Goal: Task Accomplishment & Management: Manage account settings

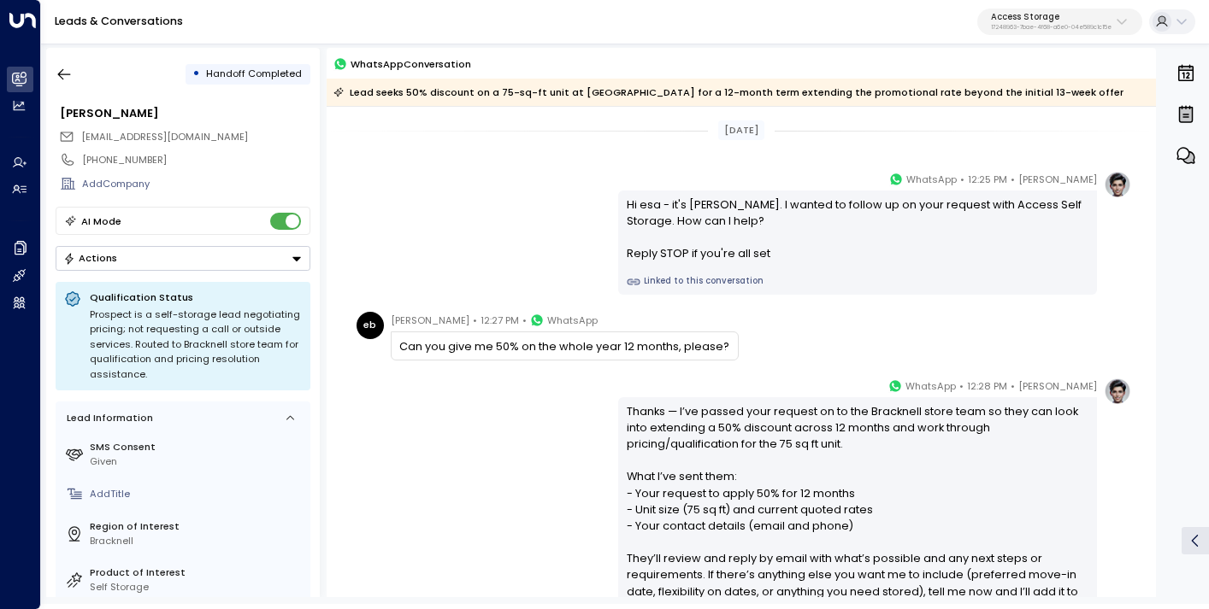
scroll to position [189, 0]
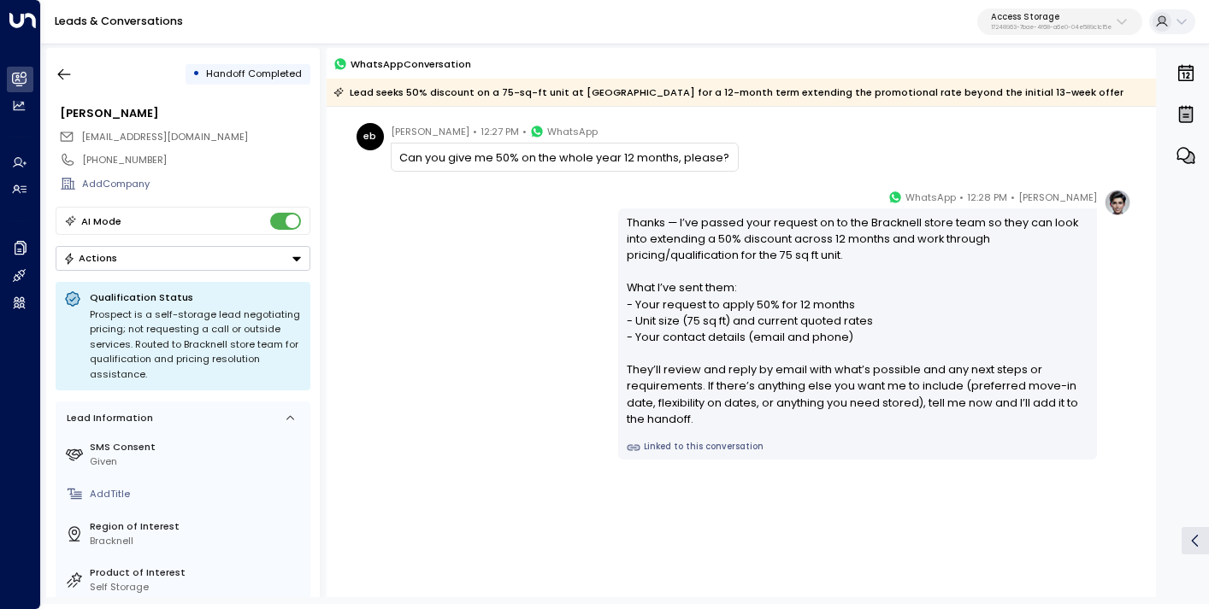
click at [1079, 9] on button "Access Storage 17248963-7bae-4f68-a6e0-04e589c1c15e" at bounding box center [1059, 22] width 165 height 27
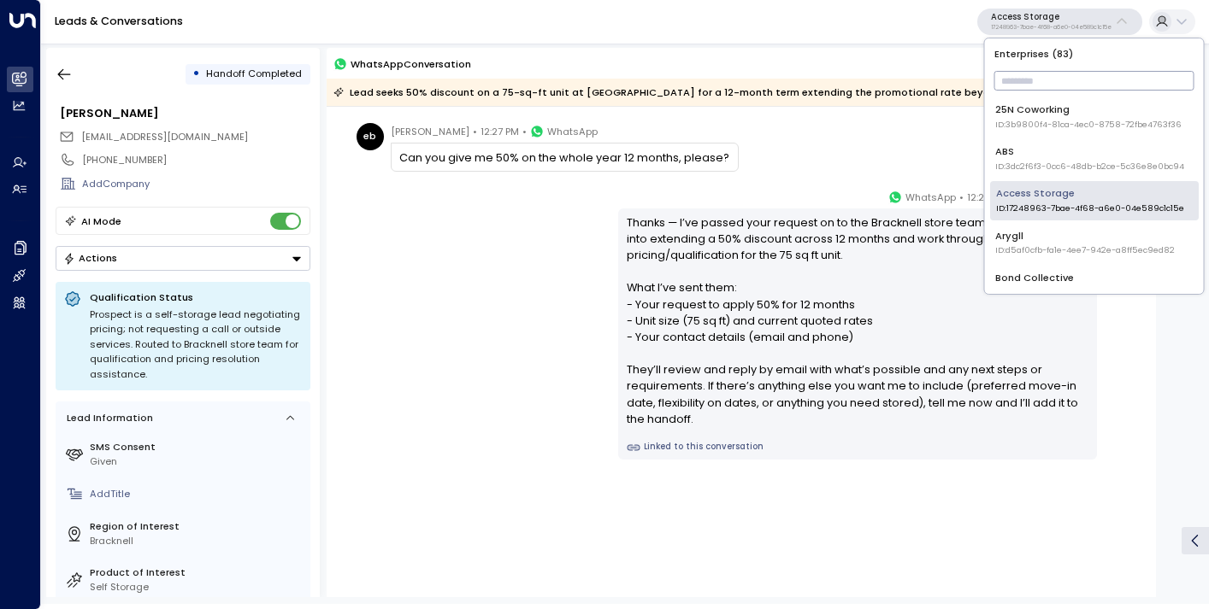
click at [1009, 93] on input "text" at bounding box center [1094, 81] width 200 height 28
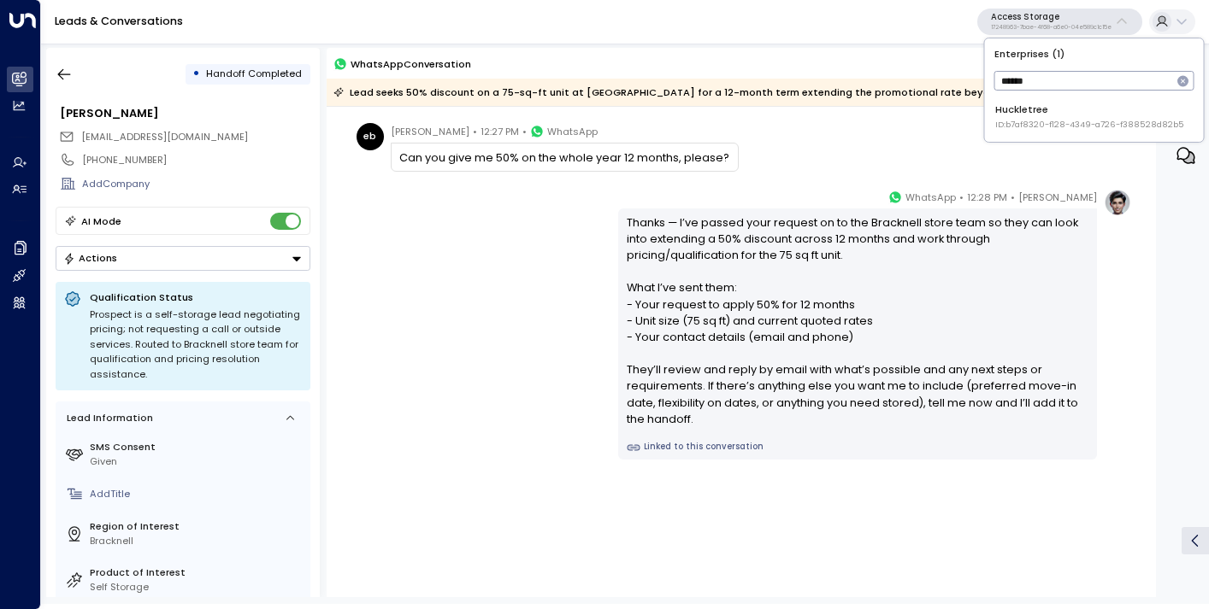
type input "******"
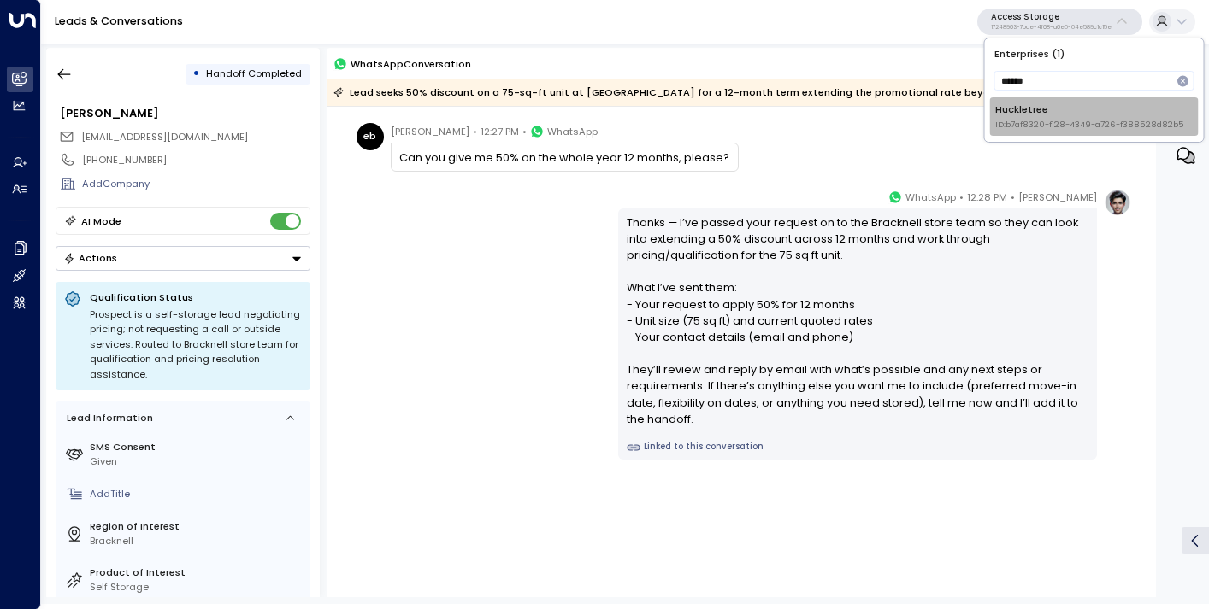
click at [1033, 106] on div "Huckletree ID: b7af8320-f128-4349-a726-f388528d82b5" at bounding box center [1089, 117] width 189 height 28
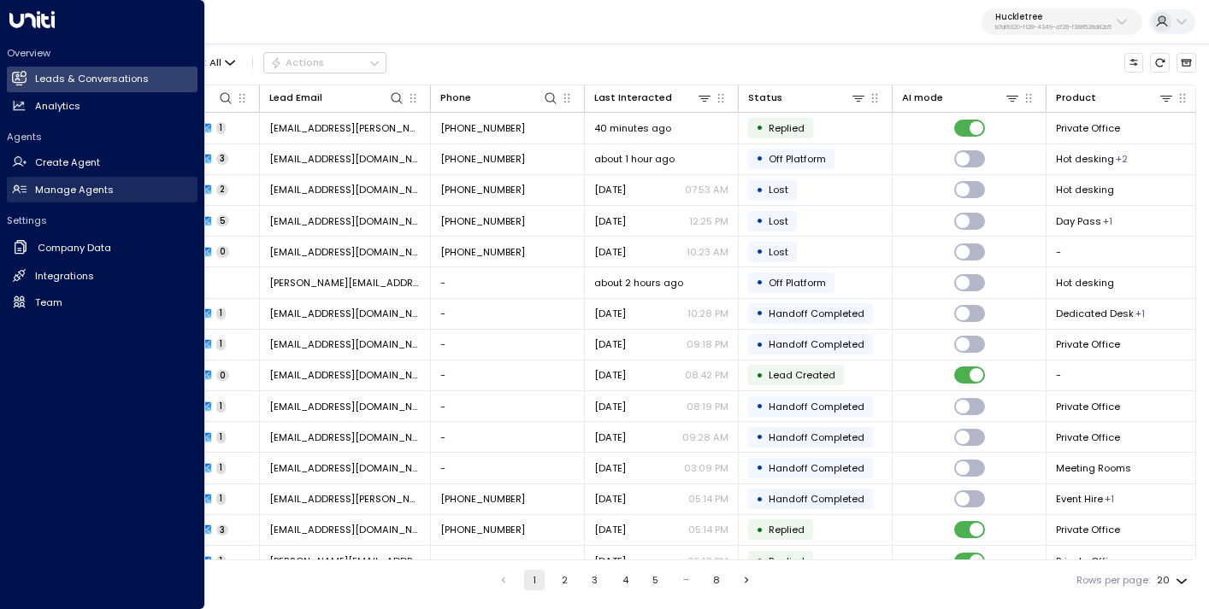
click at [65, 183] on h2 "Manage Agents" at bounding box center [74, 190] width 79 height 15
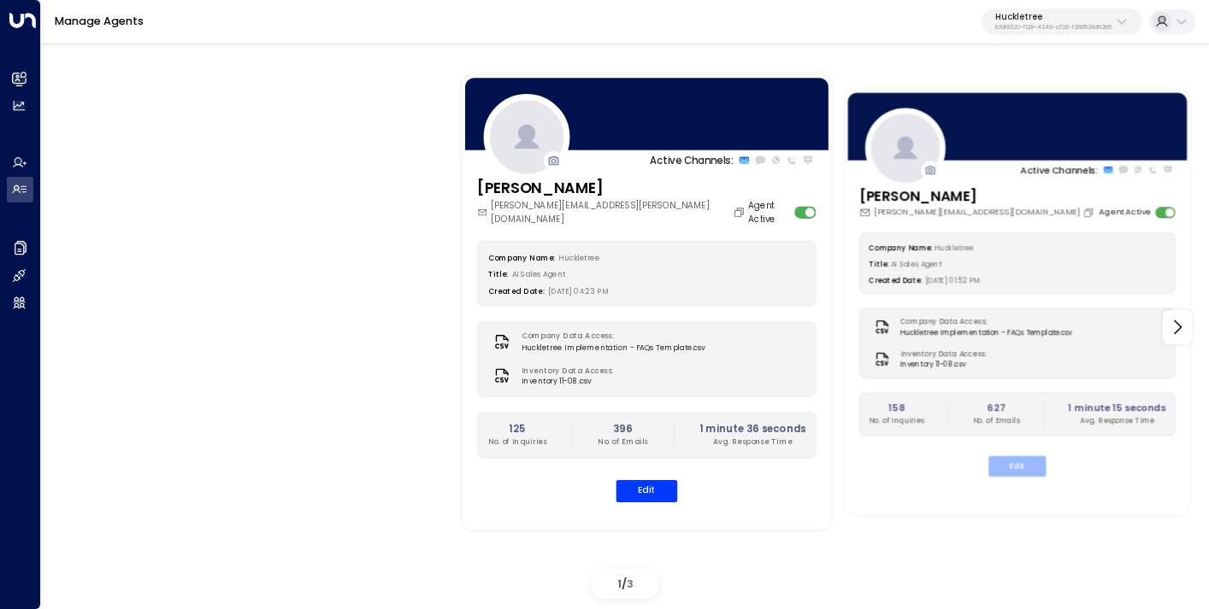
click at [1020, 469] on button "Edit" at bounding box center [1016, 466] width 57 height 21
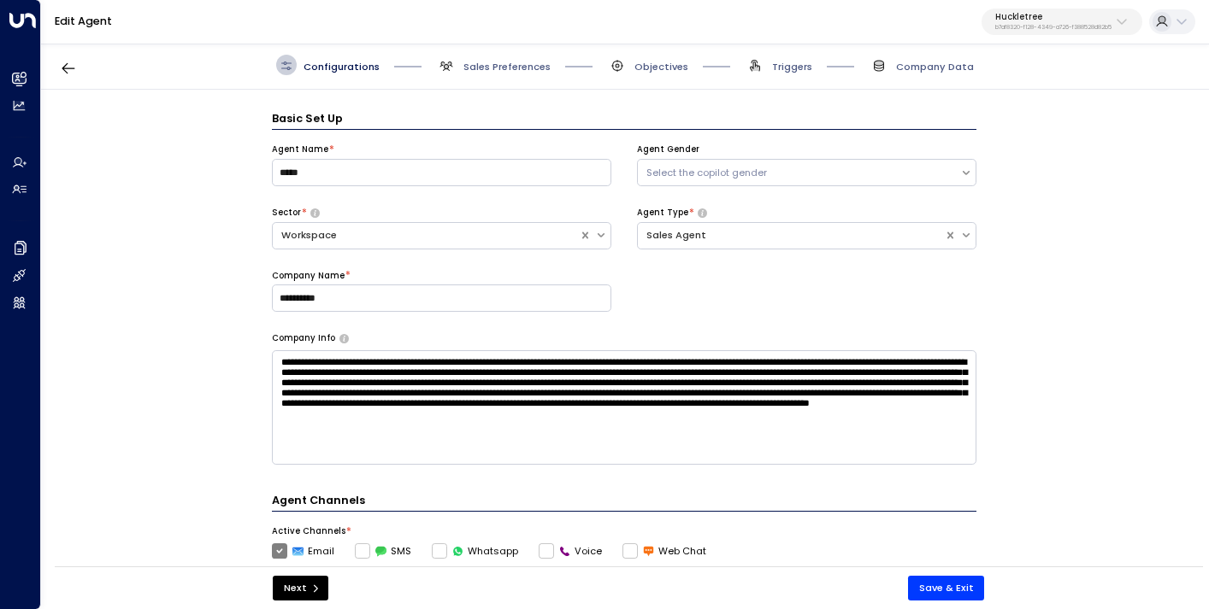
scroll to position [21, 0]
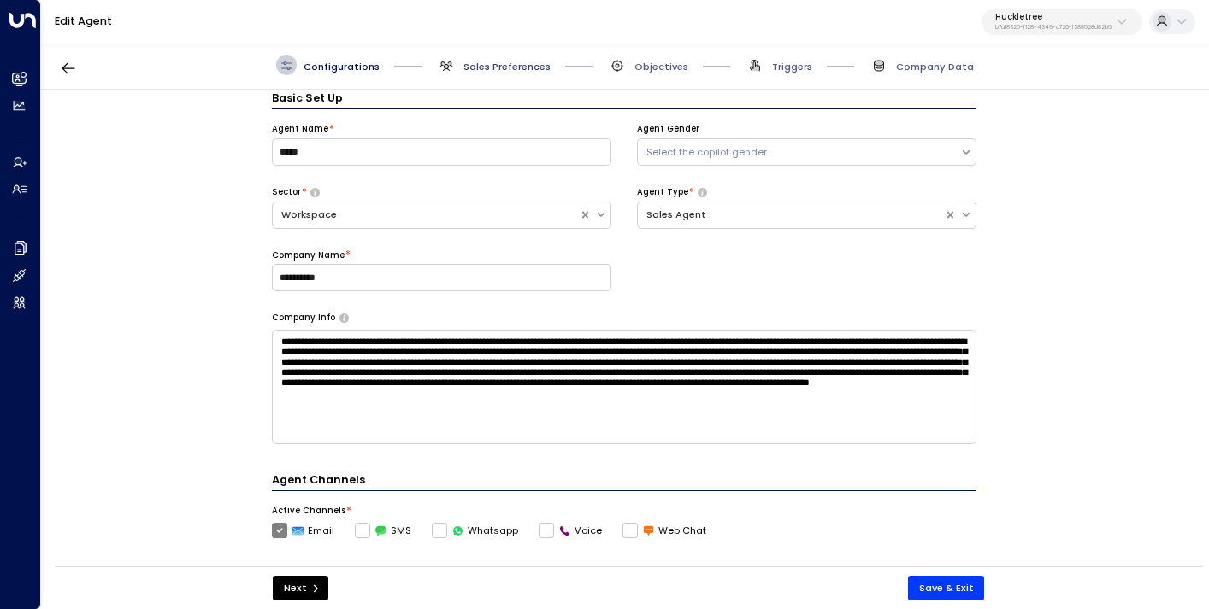
click at [488, 71] on span "Sales Preferences" at bounding box center [506, 67] width 87 height 14
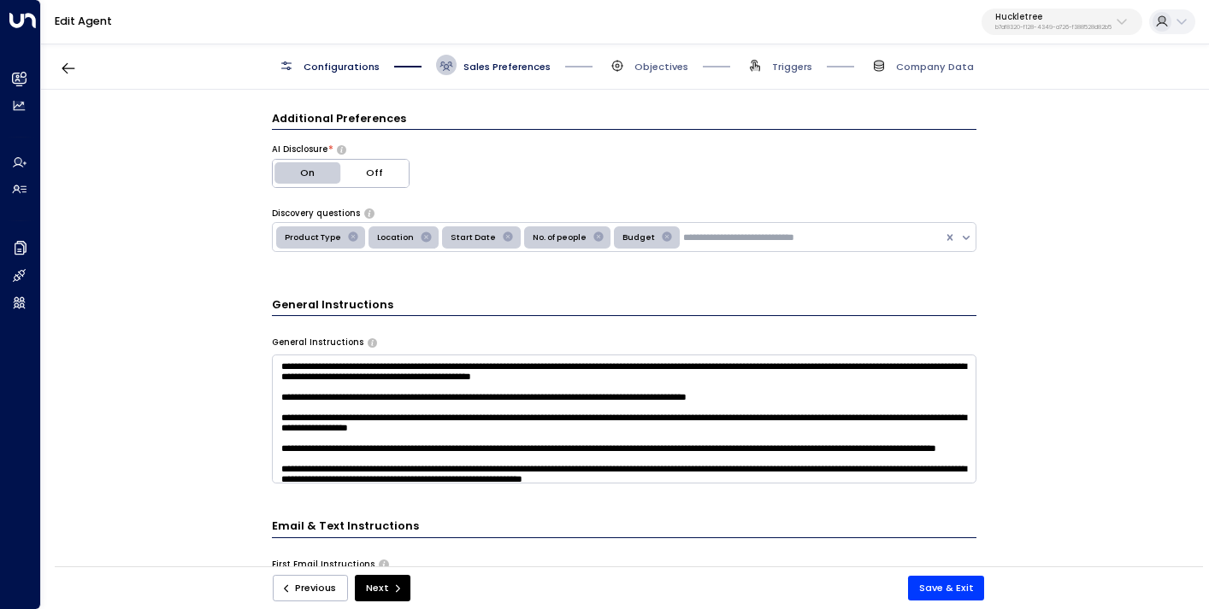
scroll to position [290, 0]
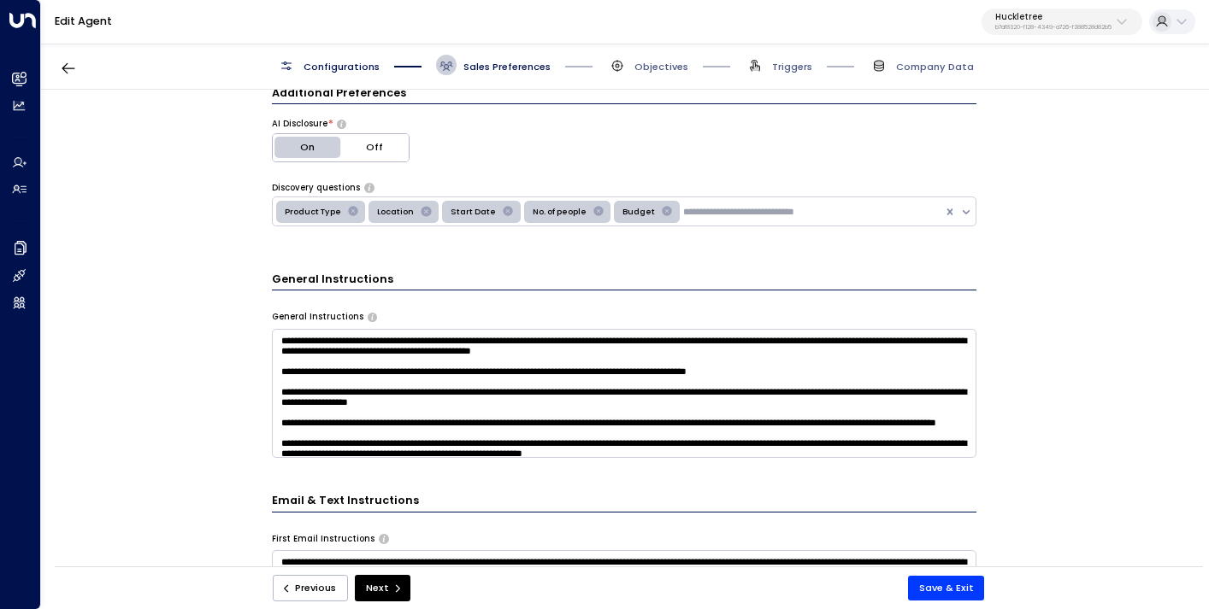
click at [315, 387] on textarea at bounding box center [624, 393] width 704 height 129
click at [511, 388] on textarea at bounding box center [624, 393] width 704 height 129
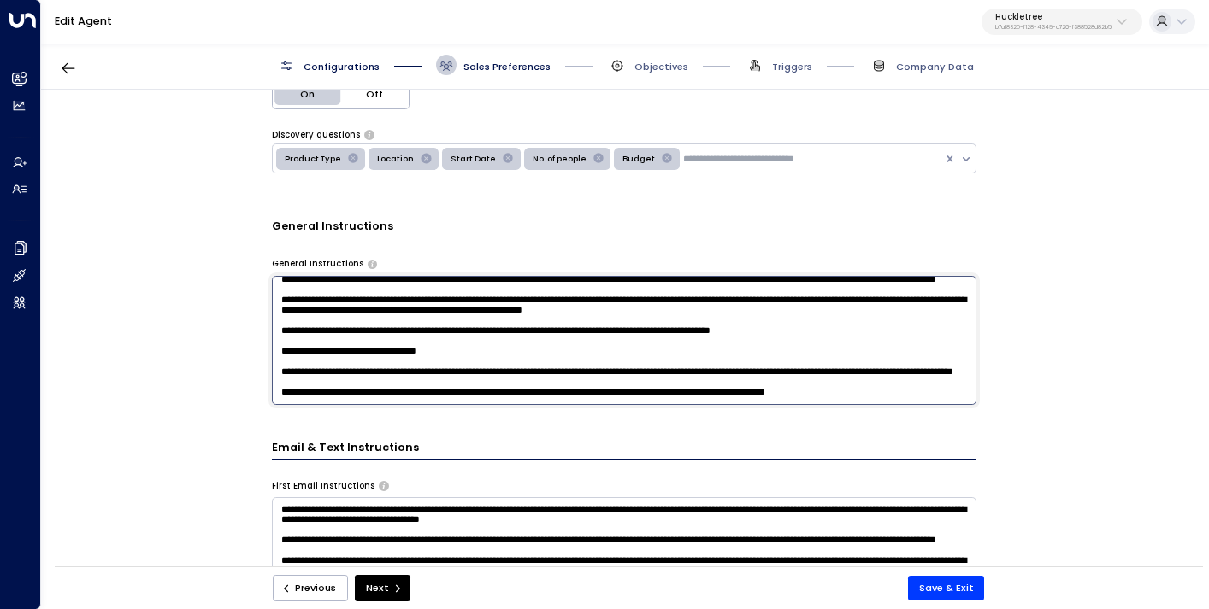
scroll to position [4, 0]
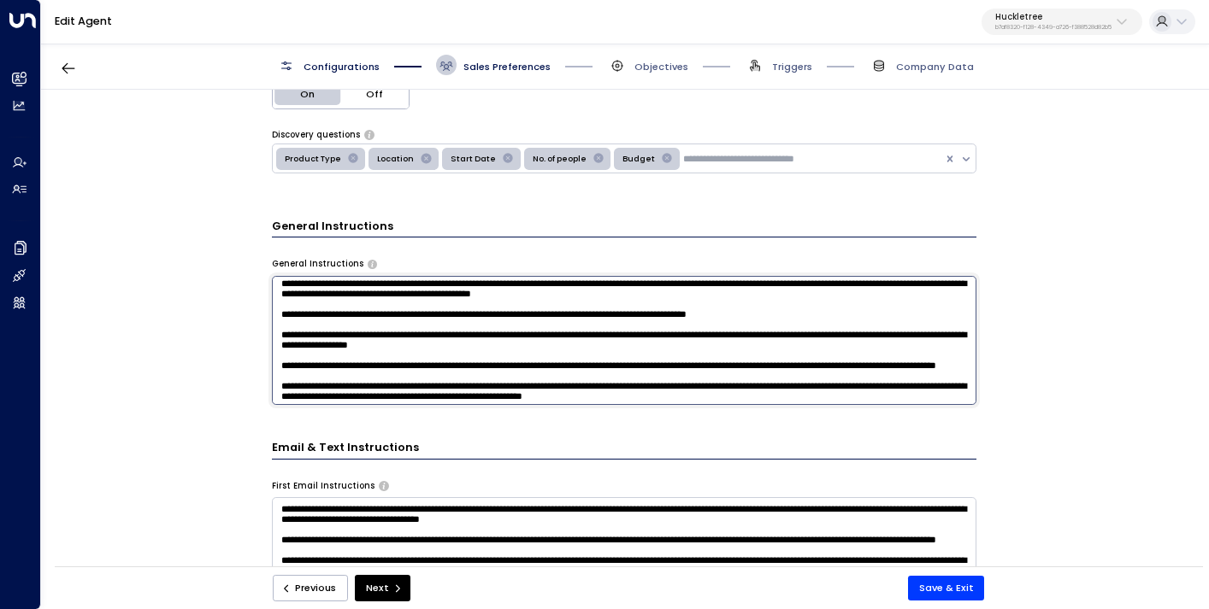
click at [758, 332] on textarea at bounding box center [624, 340] width 704 height 129
click at [933, 603] on div "Previous Next Save & Exit" at bounding box center [629, 588] width 1148 height 43
click at [934, 586] on button "Save & Exit" at bounding box center [946, 588] width 77 height 25
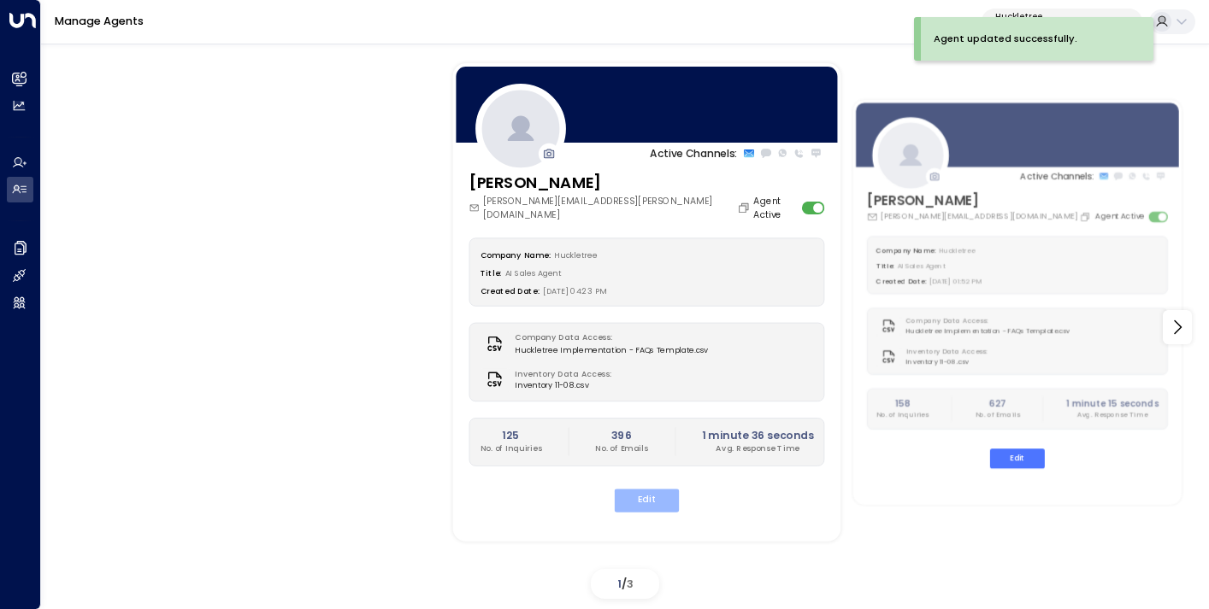
click at [643, 489] on button "Edit" at bounding box center [647, 500] width 65 height 23
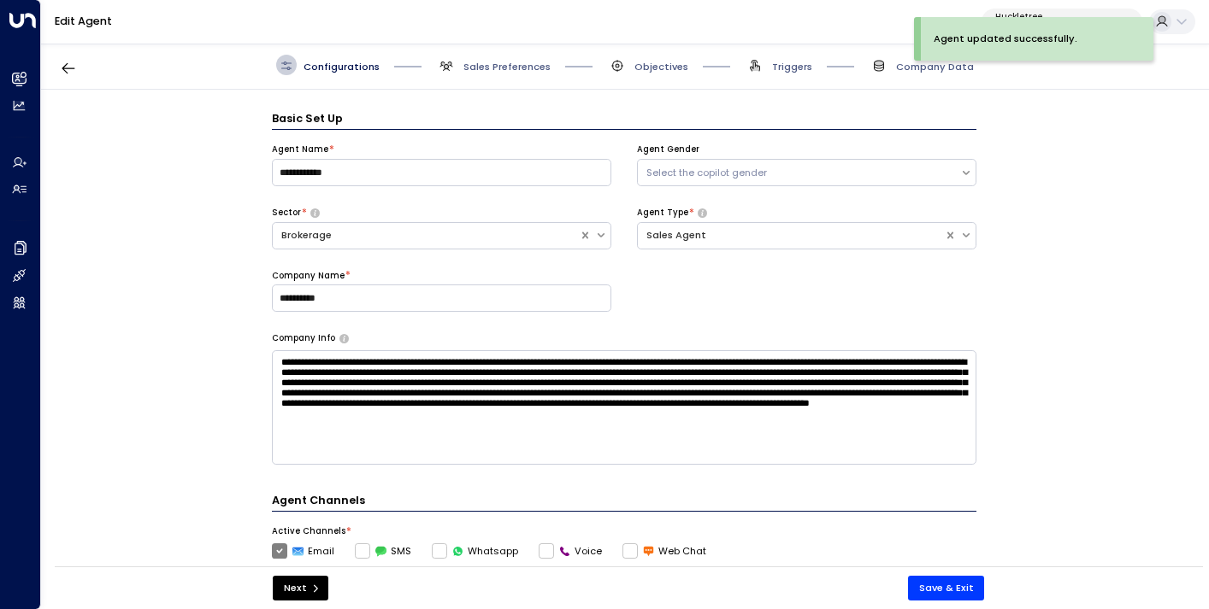
scroll to position [21, 0]
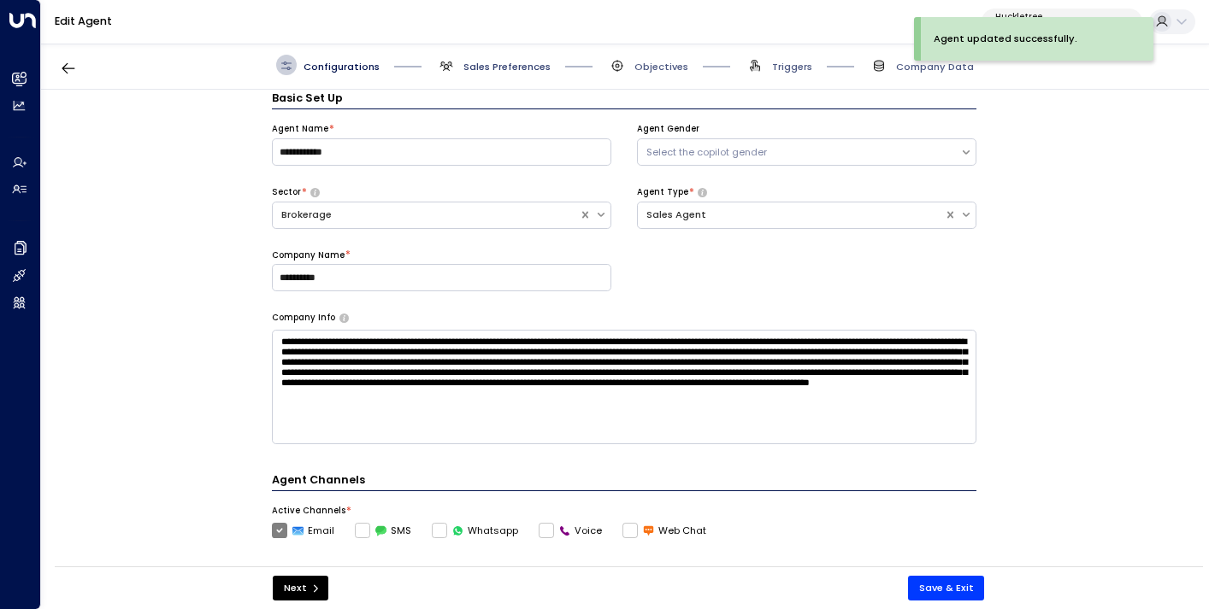
click at [514, 62] on span "Sales Preferences" at bounding box center [506, 67] width 87 height 14
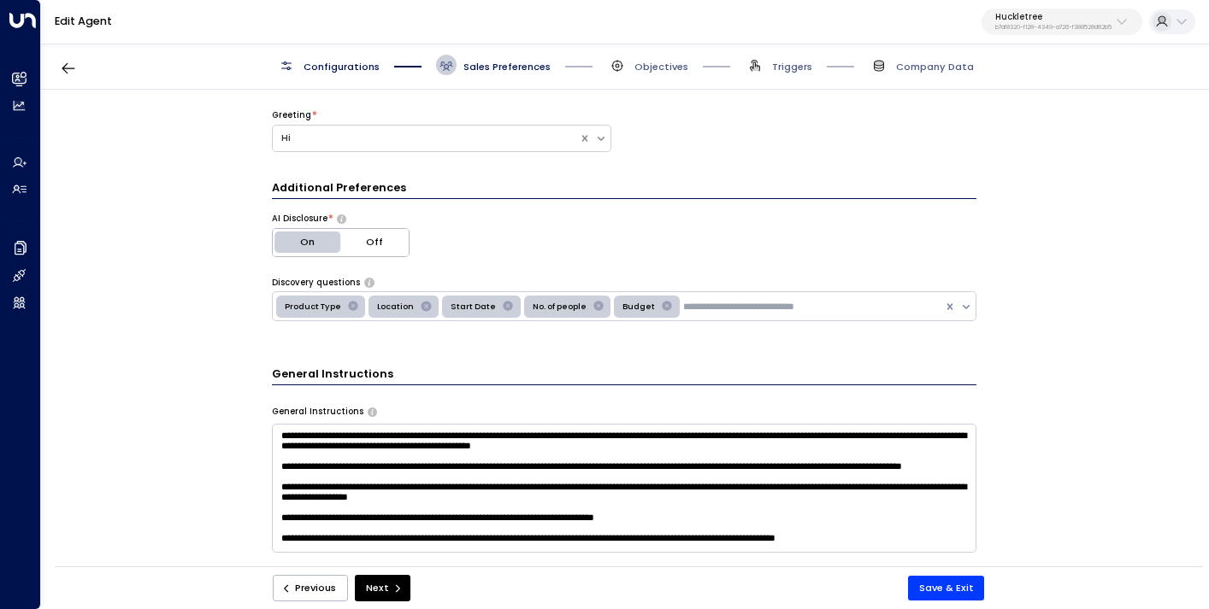
scroll to position [246, 0]
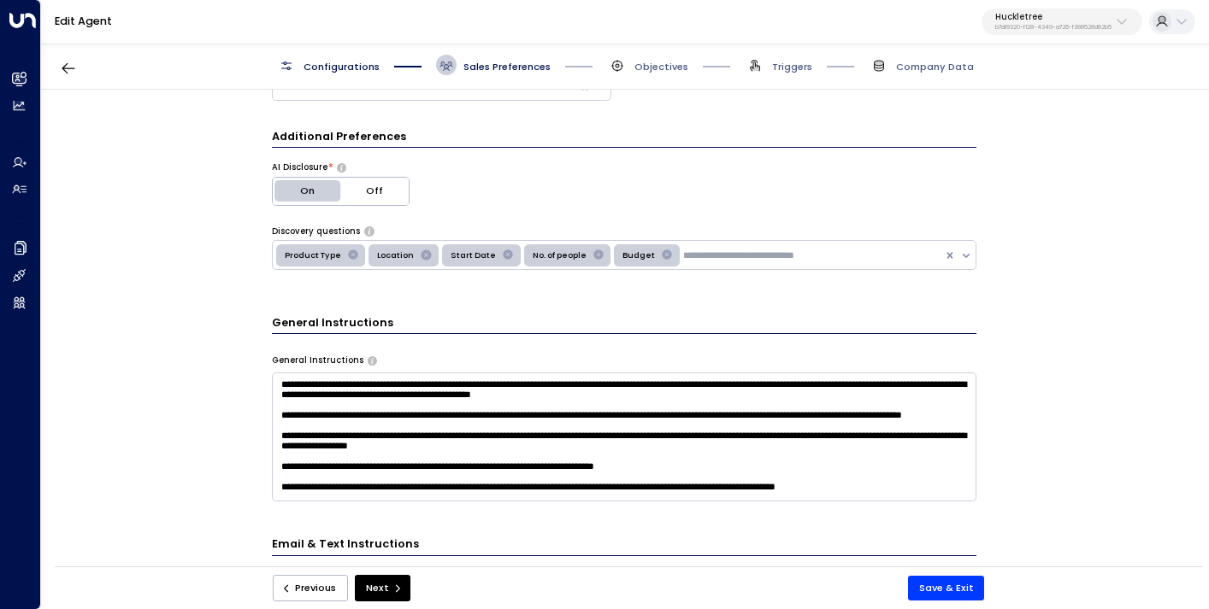
click at [252, 447] on div "**********" at bounding box center [624, 333] width 1166 height 486
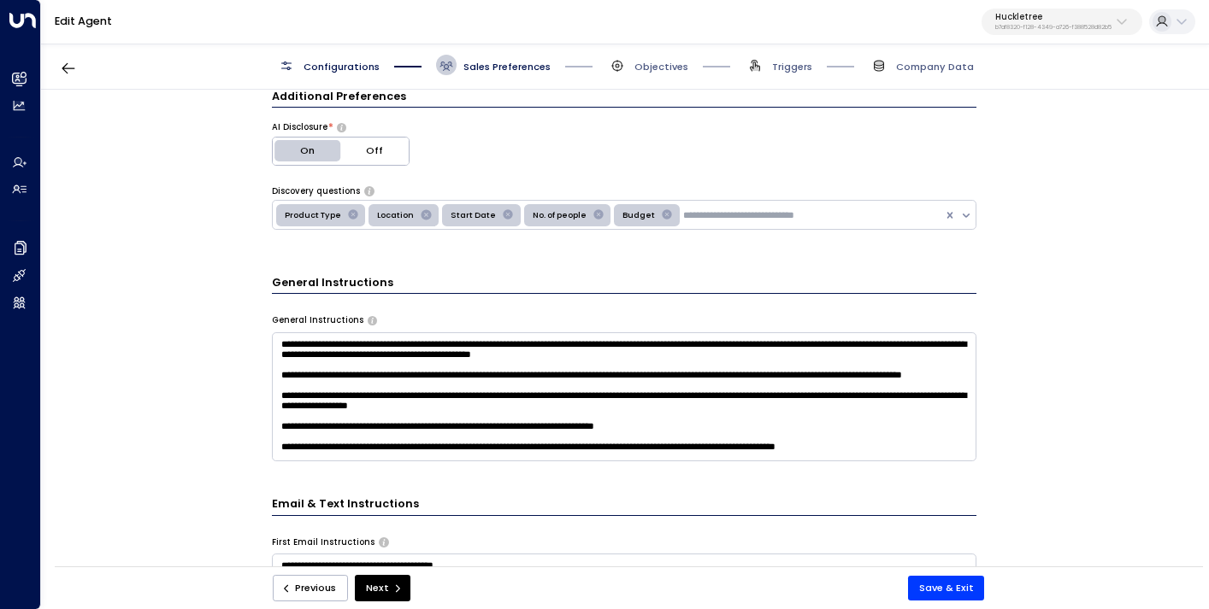
scroll to position [320, 0]
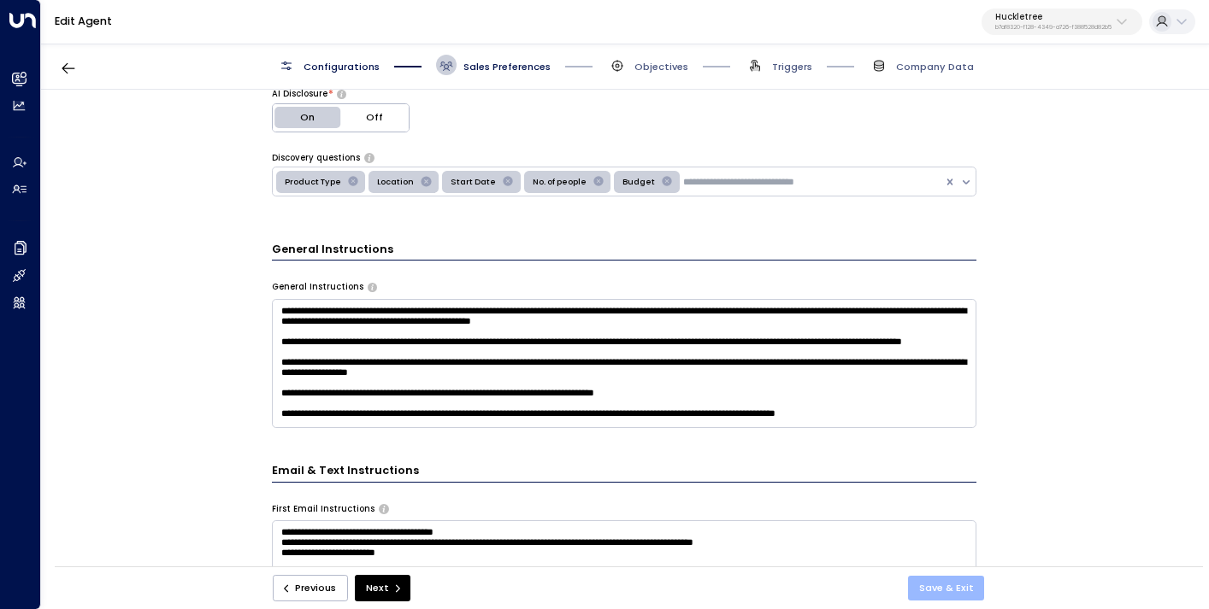
click at [951, 585] on button "Save & Exit" at bounding box center [946, 588] width 77 height 25
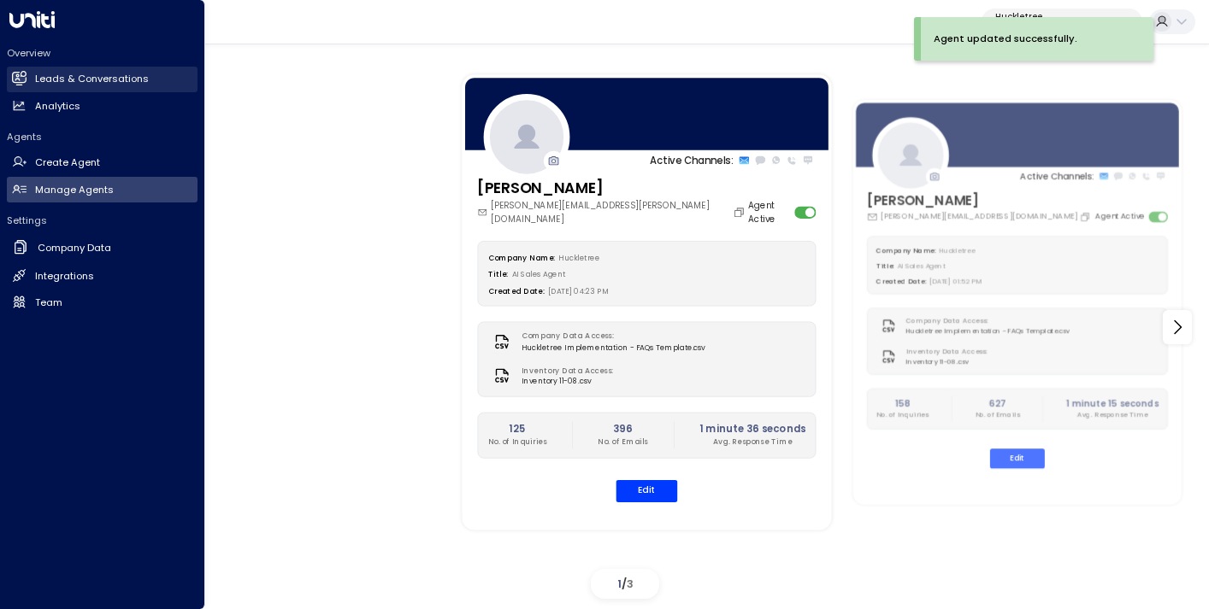
click at [77, 74] on h2 "Leads & Conversations" at bounding box center [92, 79] width 114 height 15
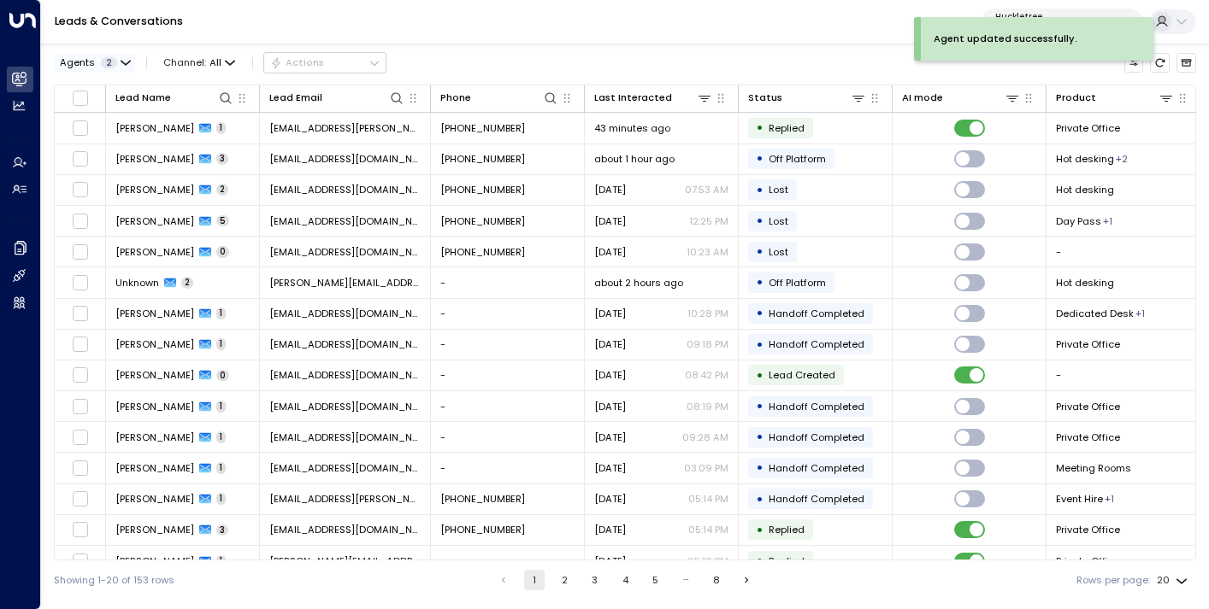
click at [108, 62] on span "2" at bounding box center [109, 62] width 16 height 11
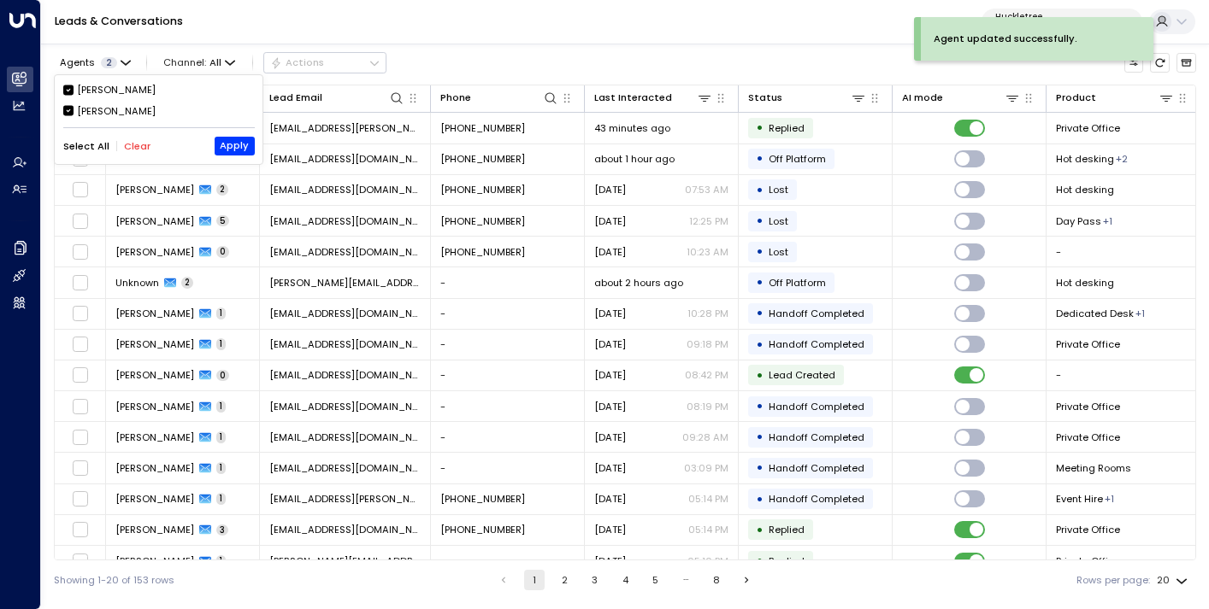
click at [87, 92] on div "[PERSON_NAME]" at bounding box center [116, 90] width 79 height 15
click at [232, 146] on button "Apply" at bounding box center [235, 146] width 40 height 19
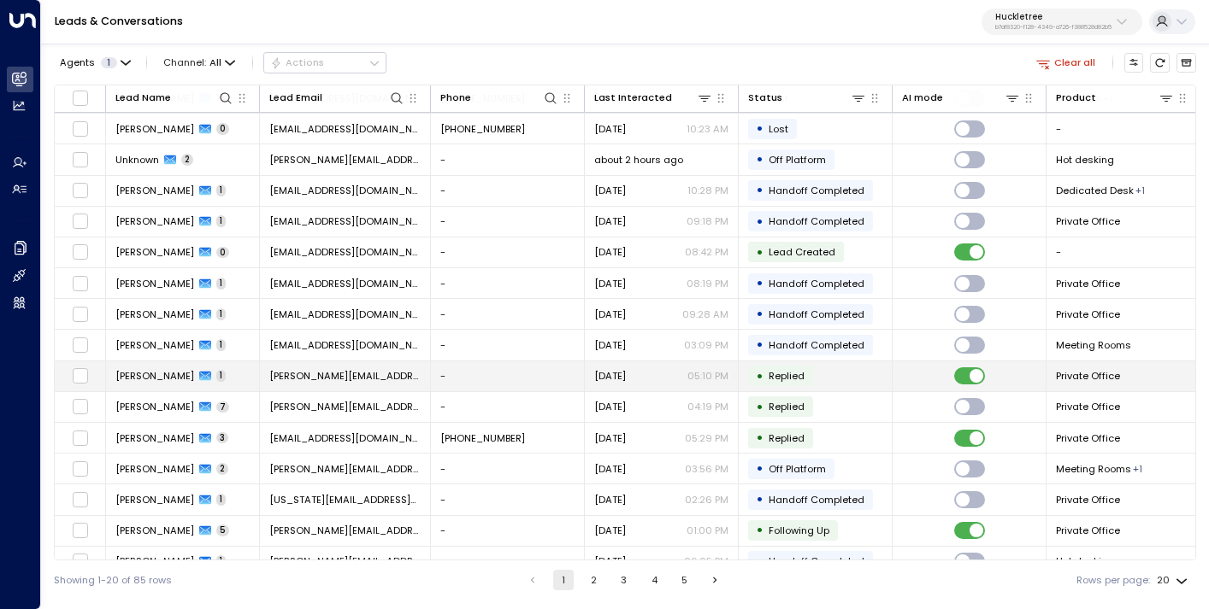
scroll to position [176, 0]
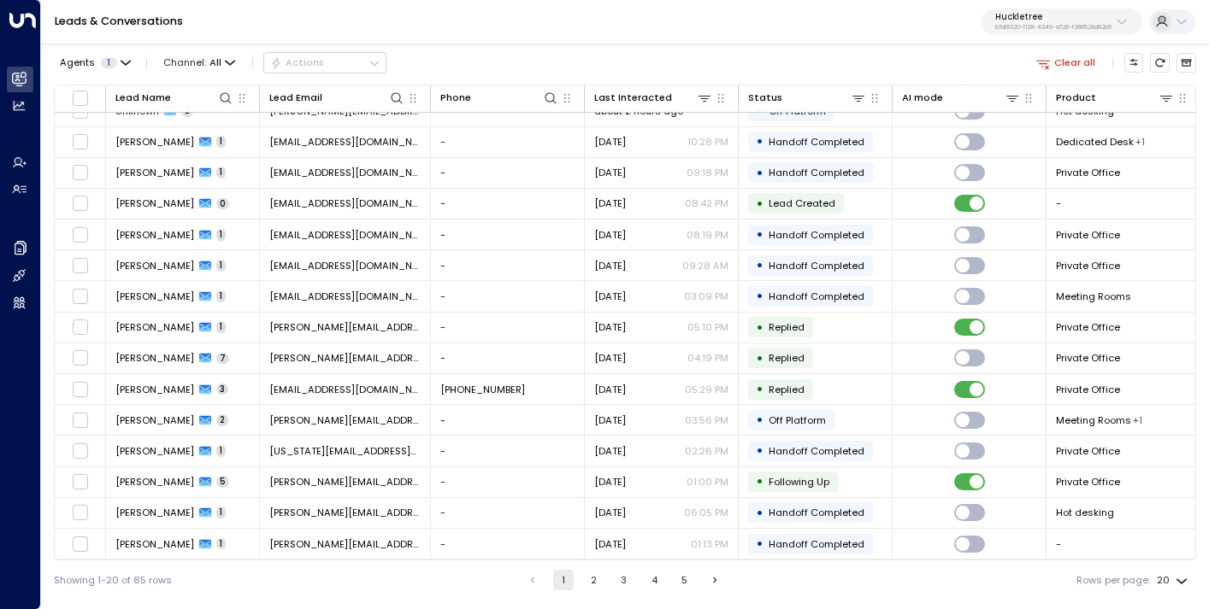
click at [591, 580] on button "2" at bounding box center [593, 580] width 21 height 21
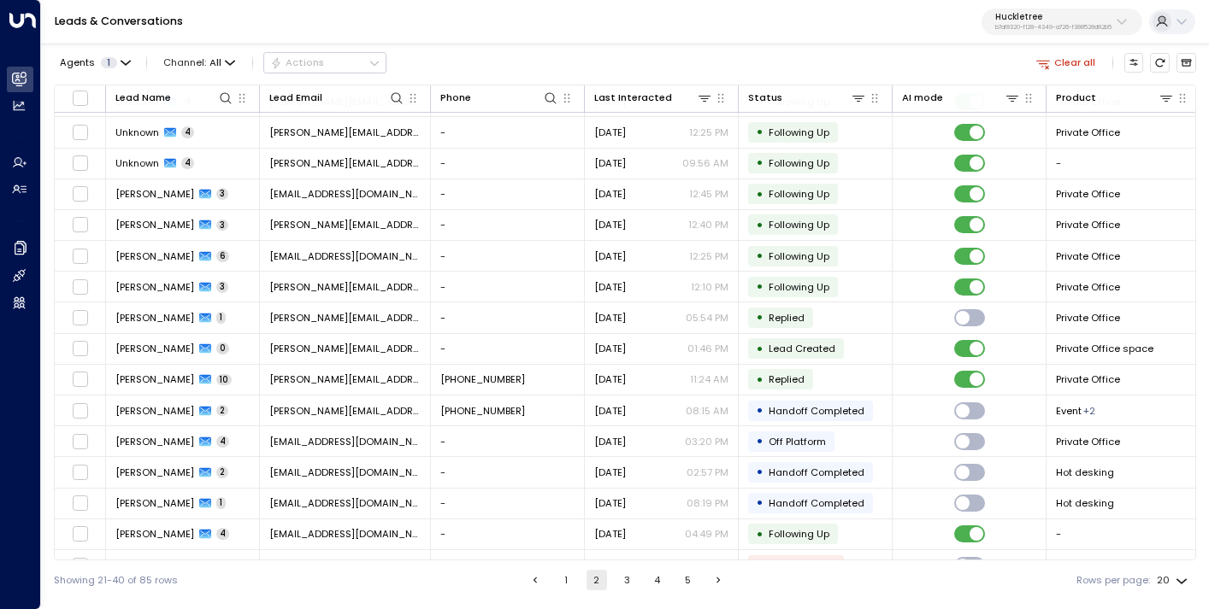
scroll to position [176, 0]
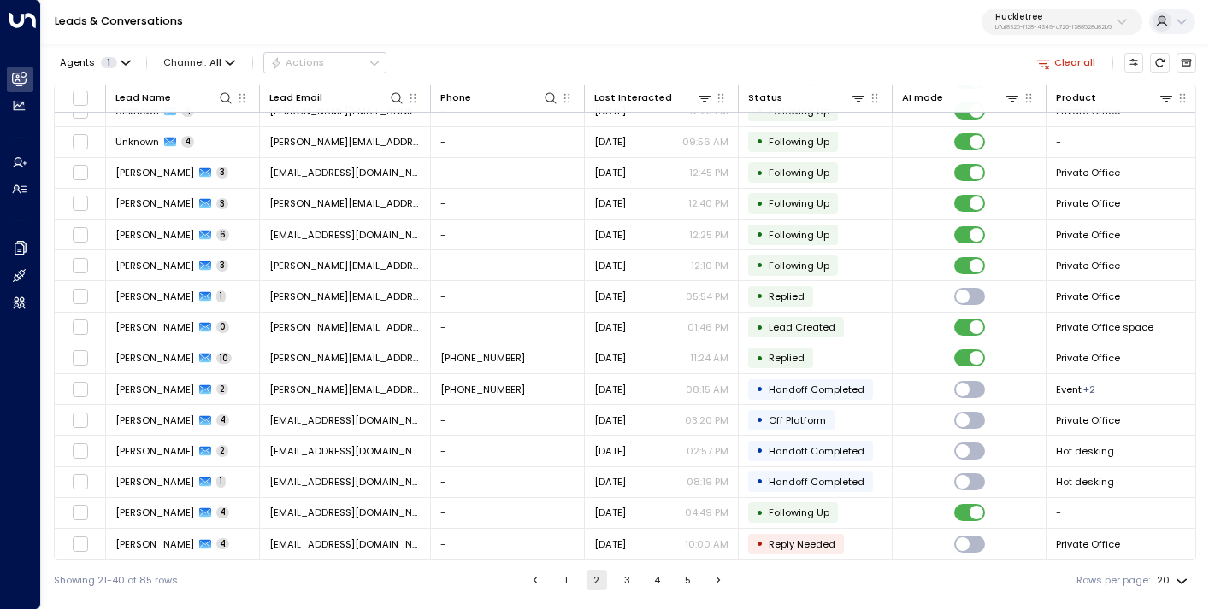
click at [628, 580] on button "3" at bounding box center [626, 580] width 21 height 21
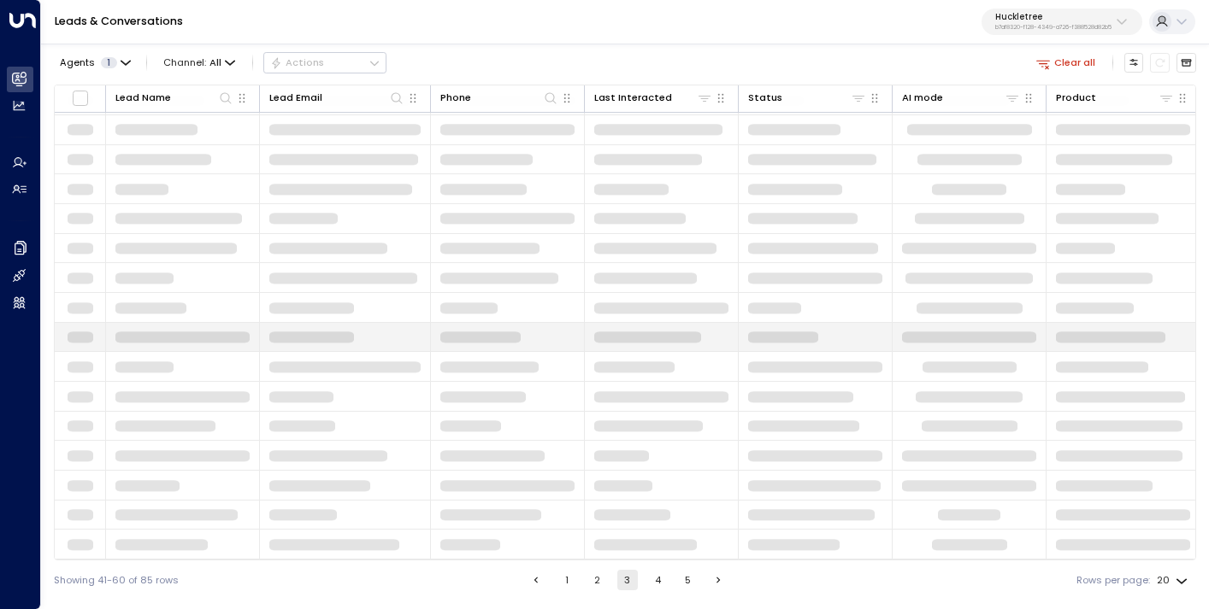
scroll to position [176, 0]
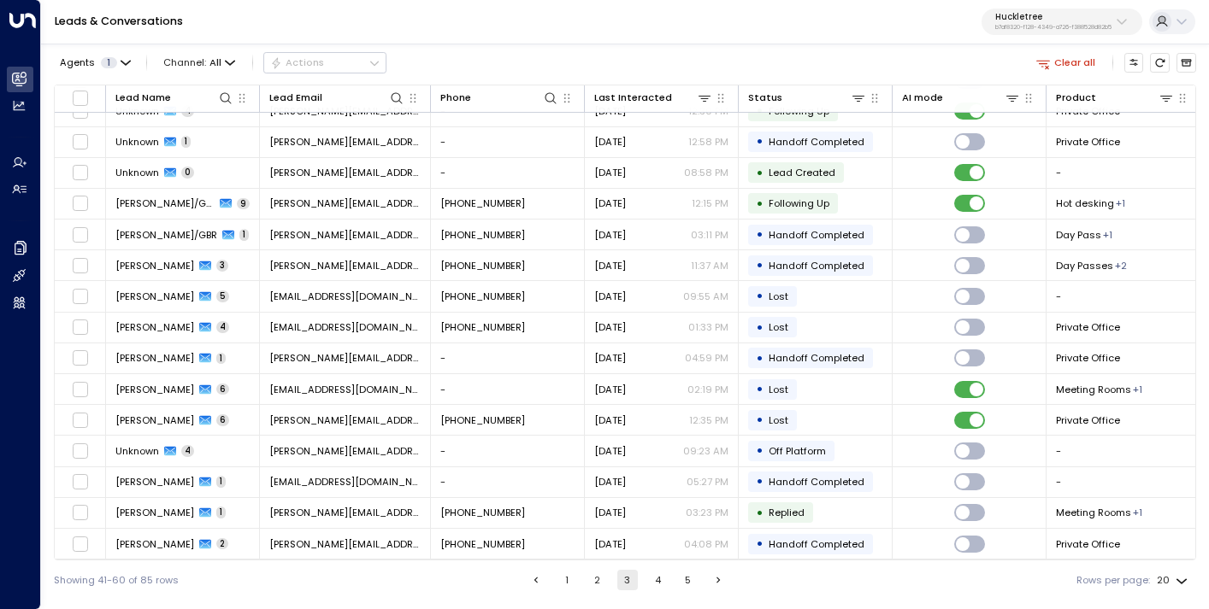
click at [563, 585] on button "1" at bounding box center [566, 580] width 21 height 21
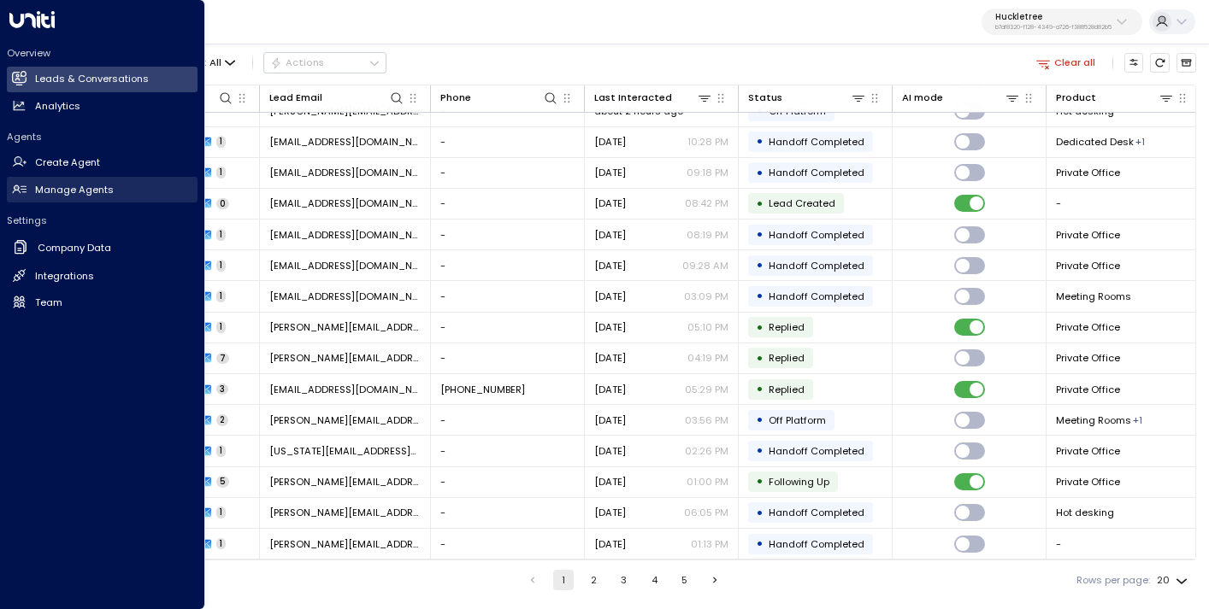
click at [97, 188] on h2 "Manage Agents" at bounding box center [74, 190] width 79 height 15
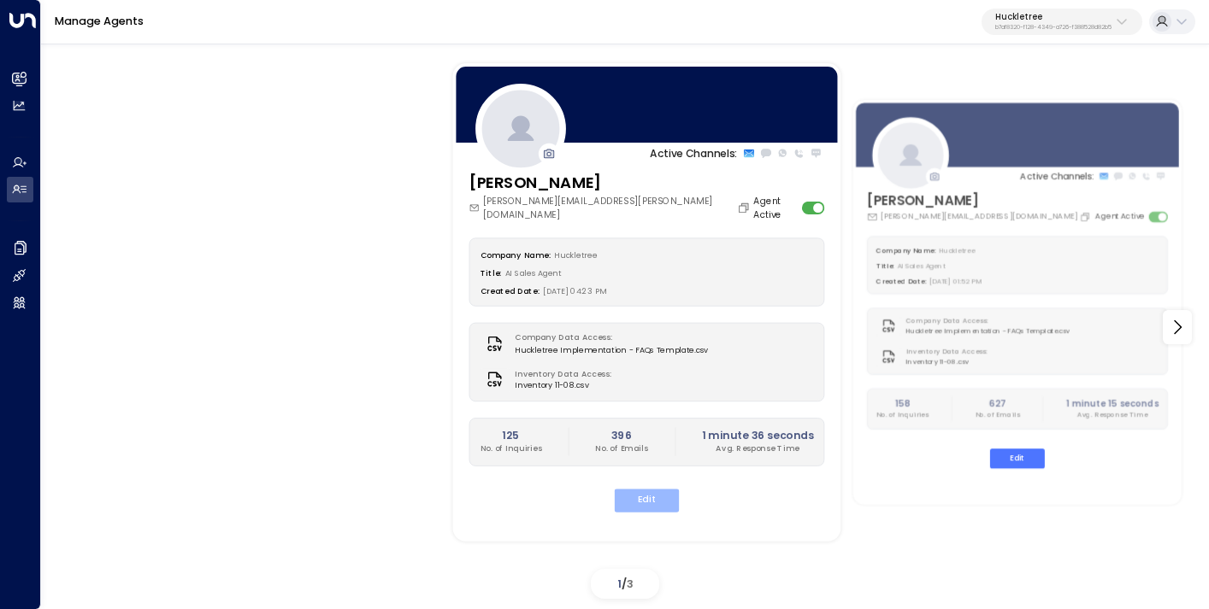
click at [644, 489] on button "Edit" at bounding box center [647, 500] width 65 height 23
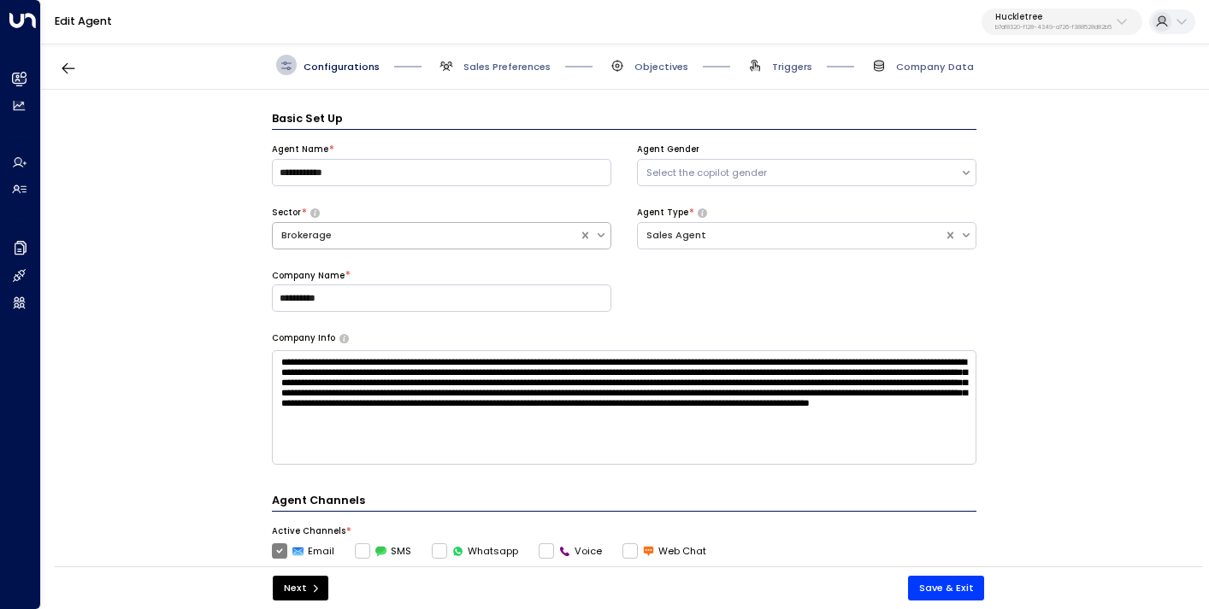
scroll to position [21, 0]
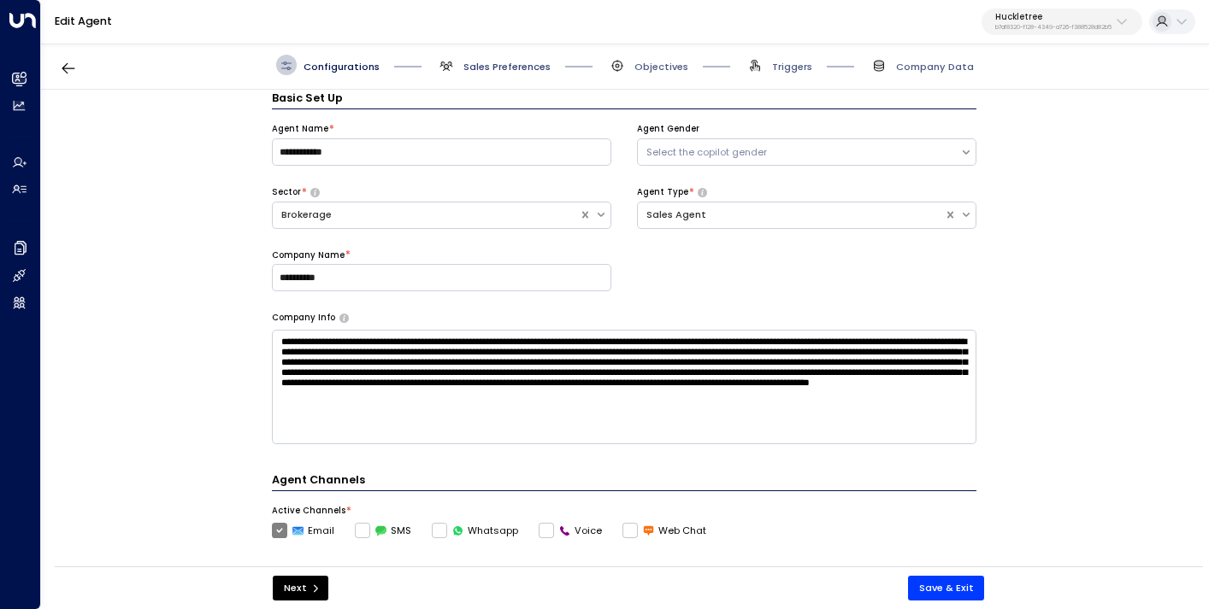
click at [495, 65] on span "Sales Preferences" at bounding box center [506, 67] width 87 height 14
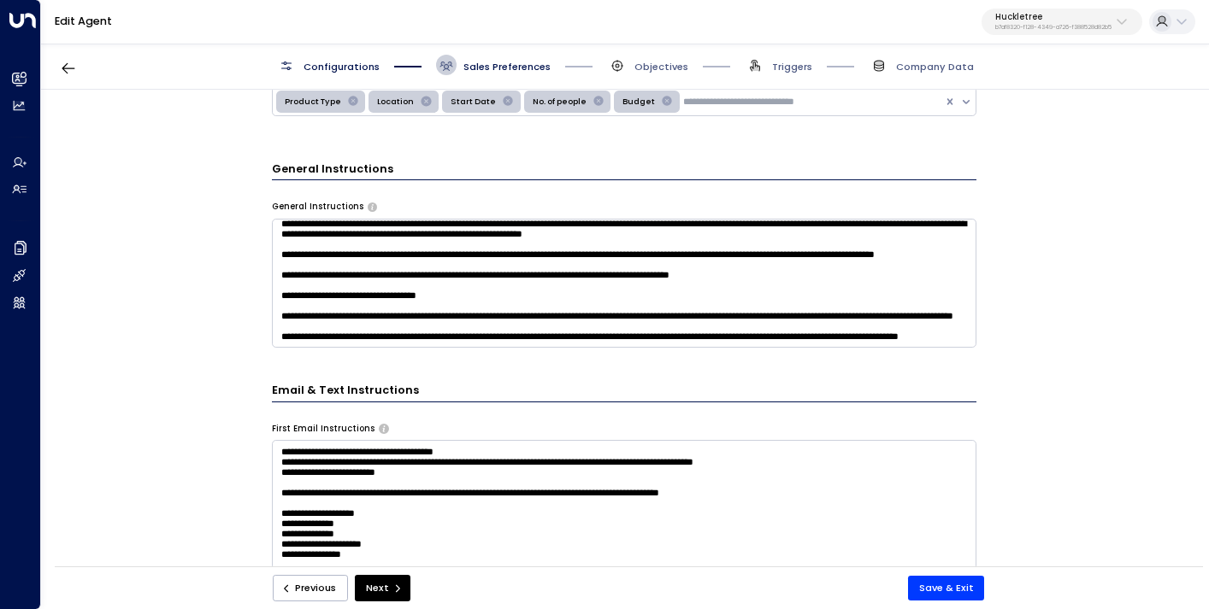
scroll to position [291, 0]
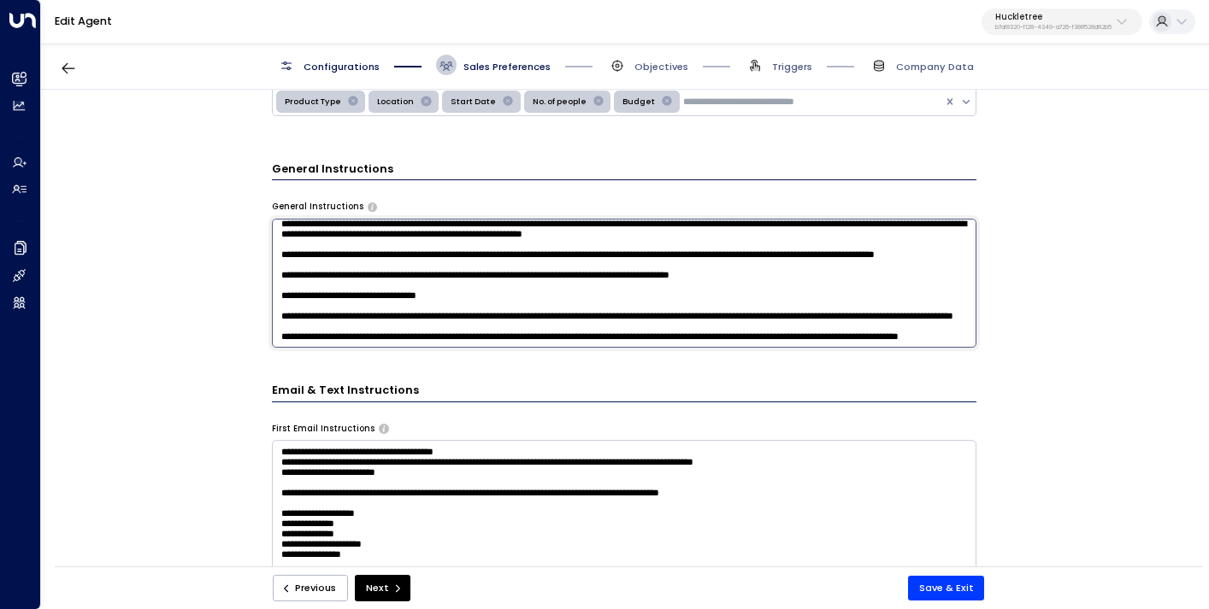
click at [492, 332] on textarea at bounding box center [624, 283] width 704 height 129
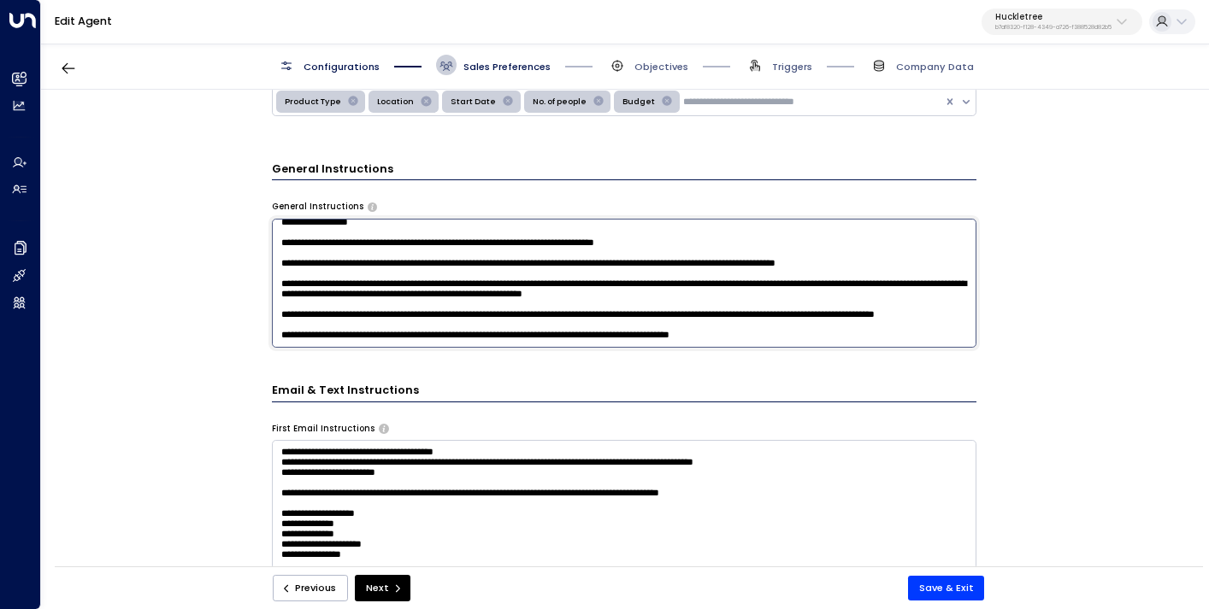
scroll to position [0, 0]
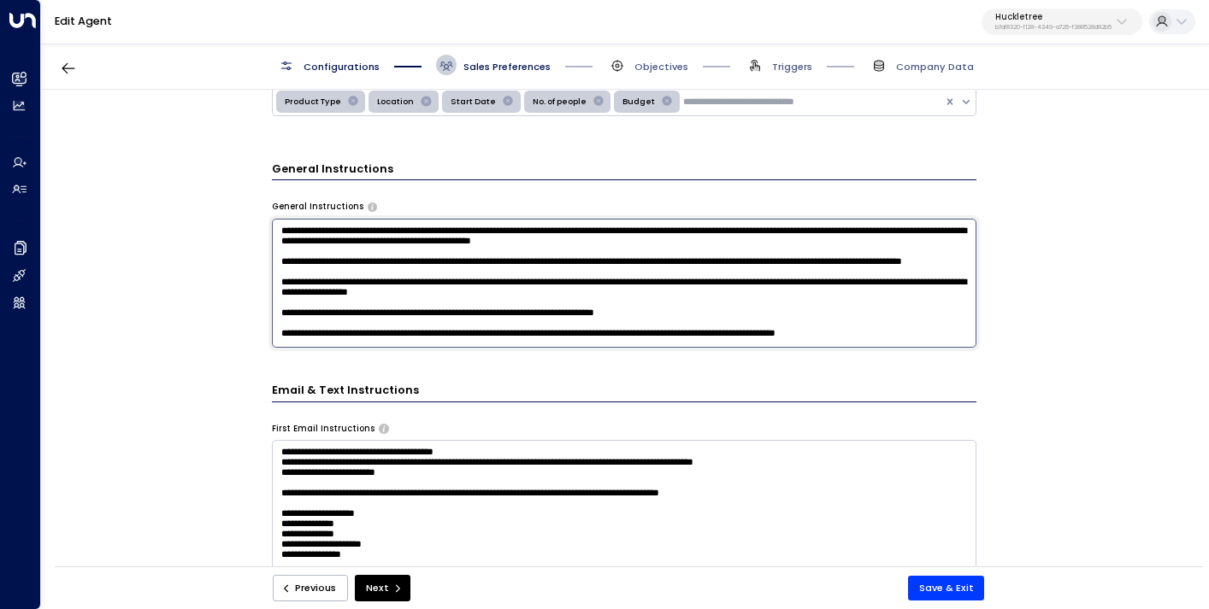
click at [612, 272] on textarea at bounding box center [624, 283] width 704 height 129
click at [591, 272] on textarea at bounding box center [624, 283] width 704 height 129
click at [551, 289] on textarea at bounding box center [624, 283] width 704 height 129
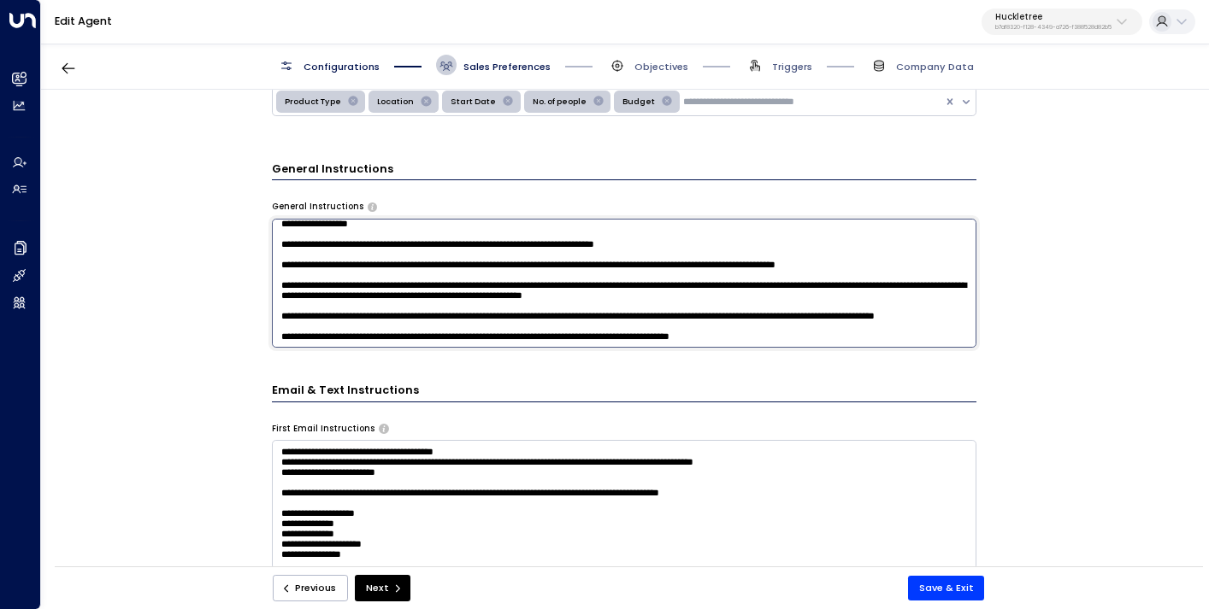
scroll to position [88, 0]
click at [766, 225] on textarea at bounding box center [624, 283] width 704 height 129
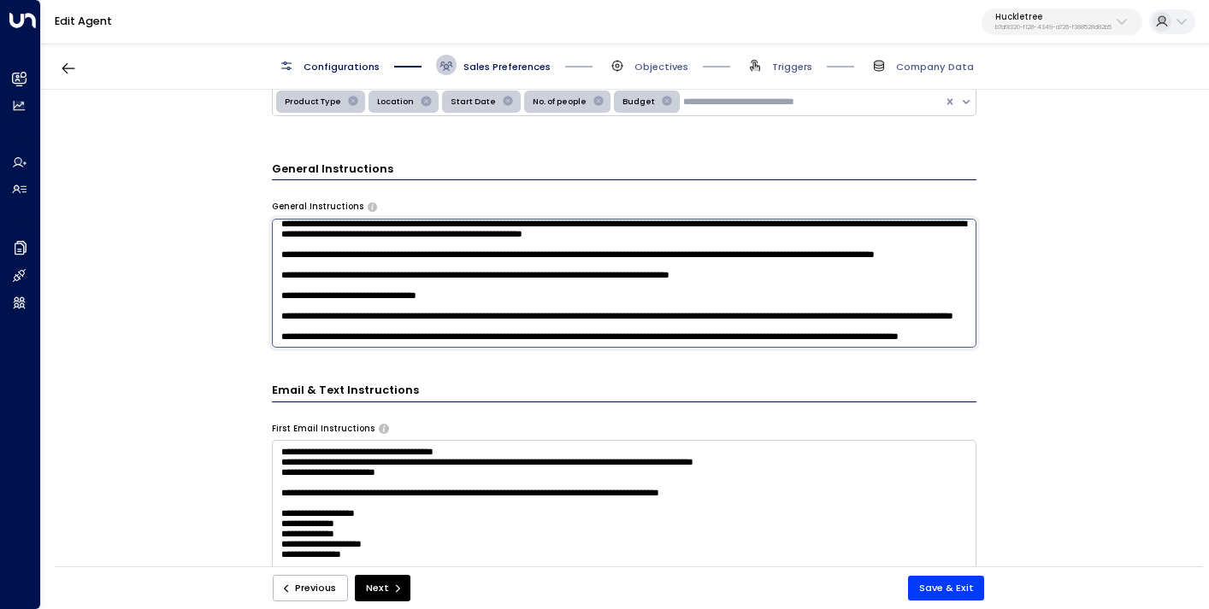
scroll to position [0, 0]
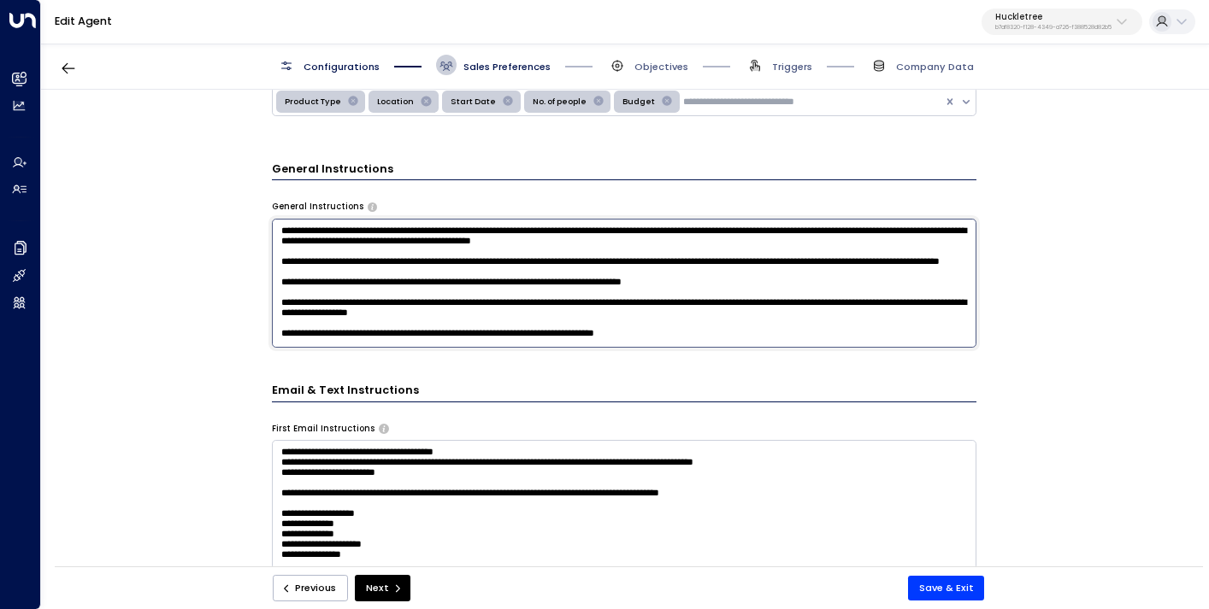
click at [491, 312] on textarea at bounding box center [624, 283] width 704 height 129
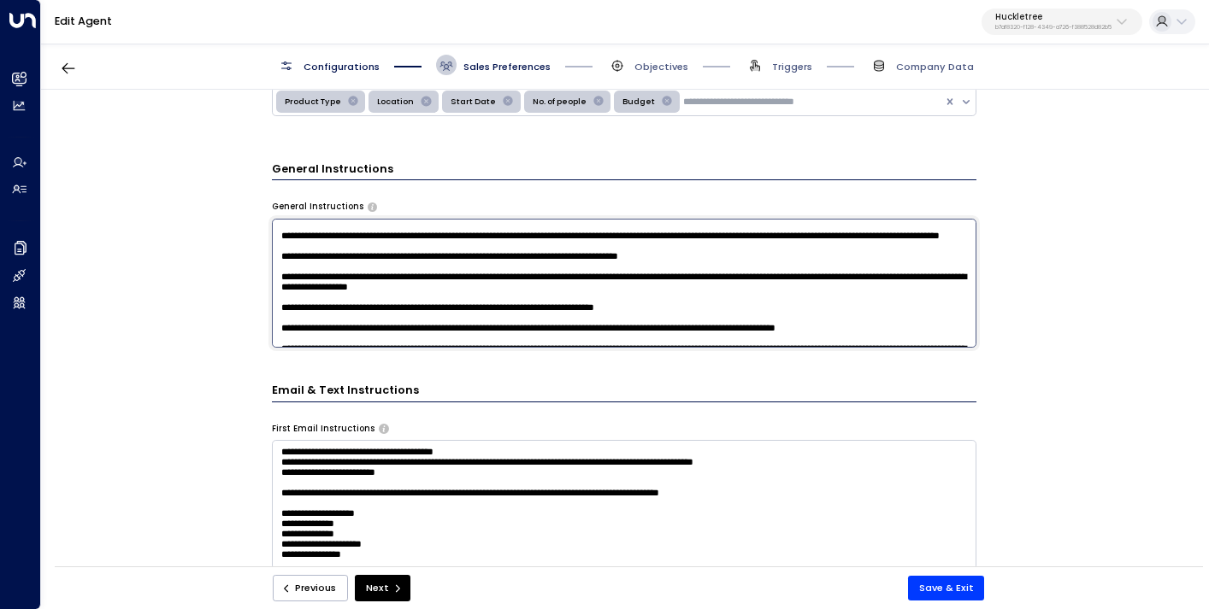
drag, startPoint x: 739, startPoint y: 294, endPoint x: 640, endPoint y: 293, distance: 99.1
click at [640, 293] on textarea at bounding box center [624, 283] width 704 height 129
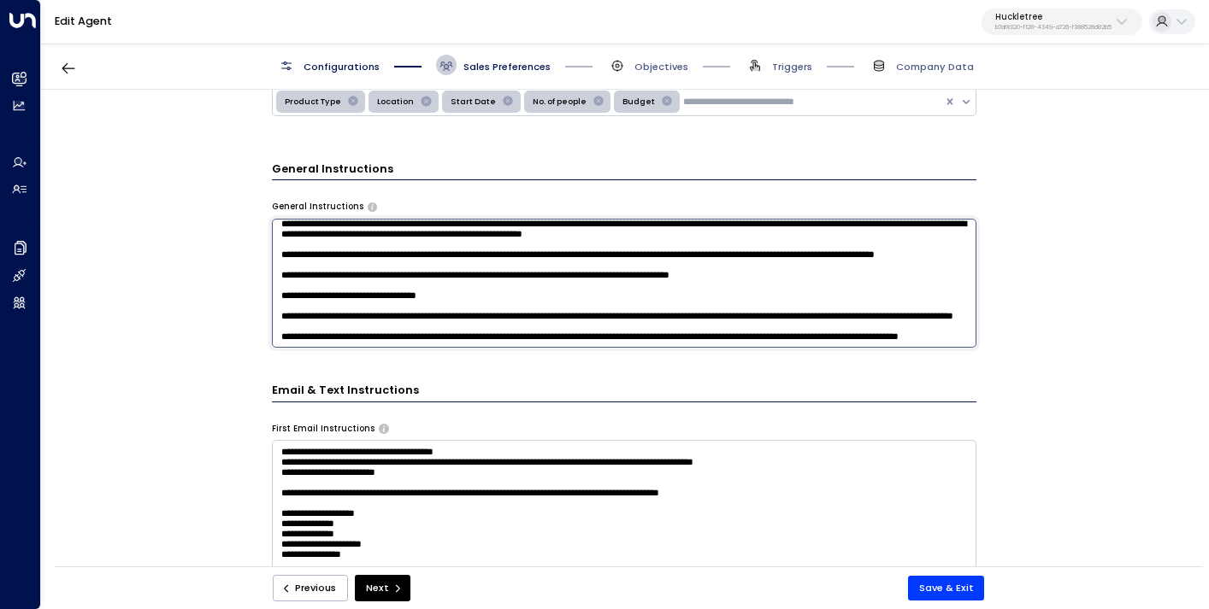
scroll to position [423, 0]
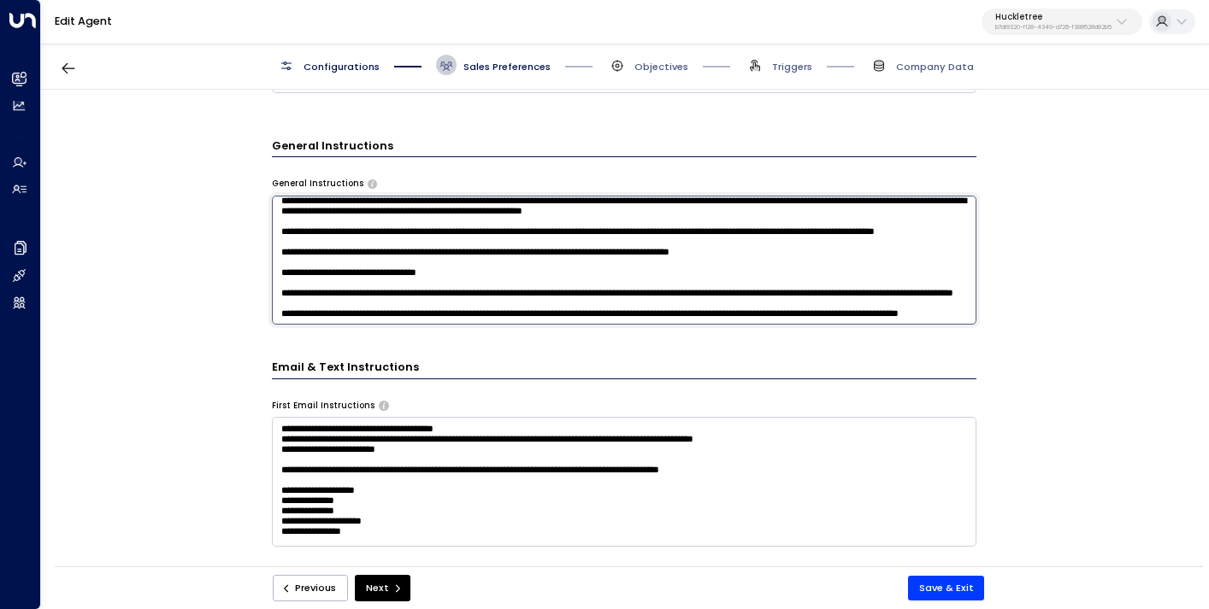
type textarea "**********"
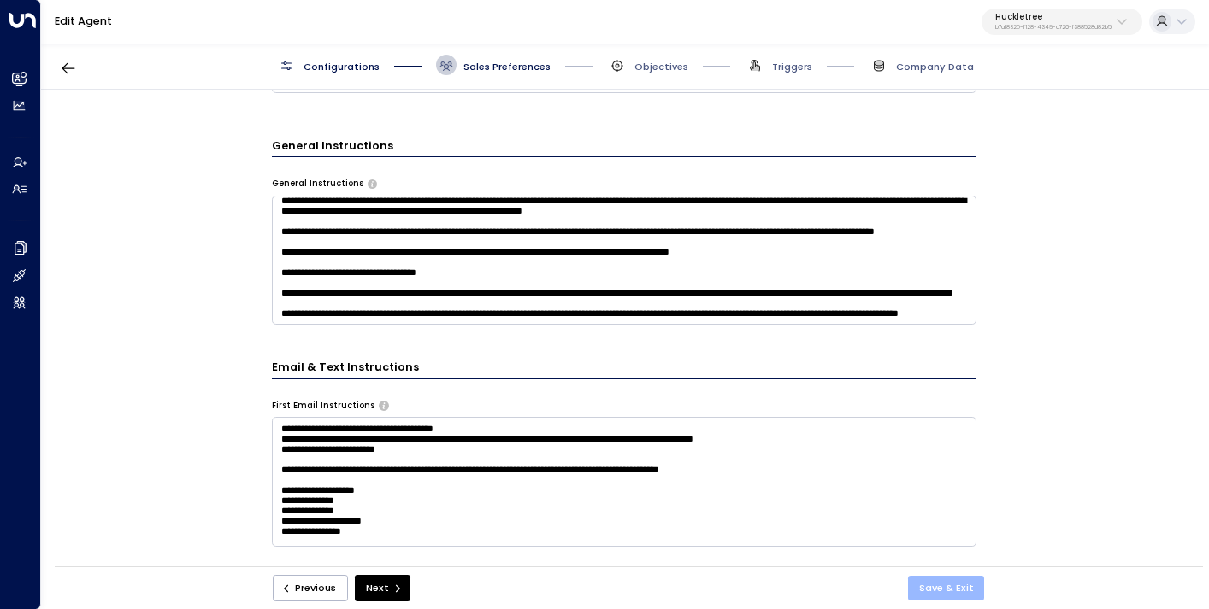
click at [950, 597] on button "Save & Exit" at bounding box center [946, 588] width 77 height 25
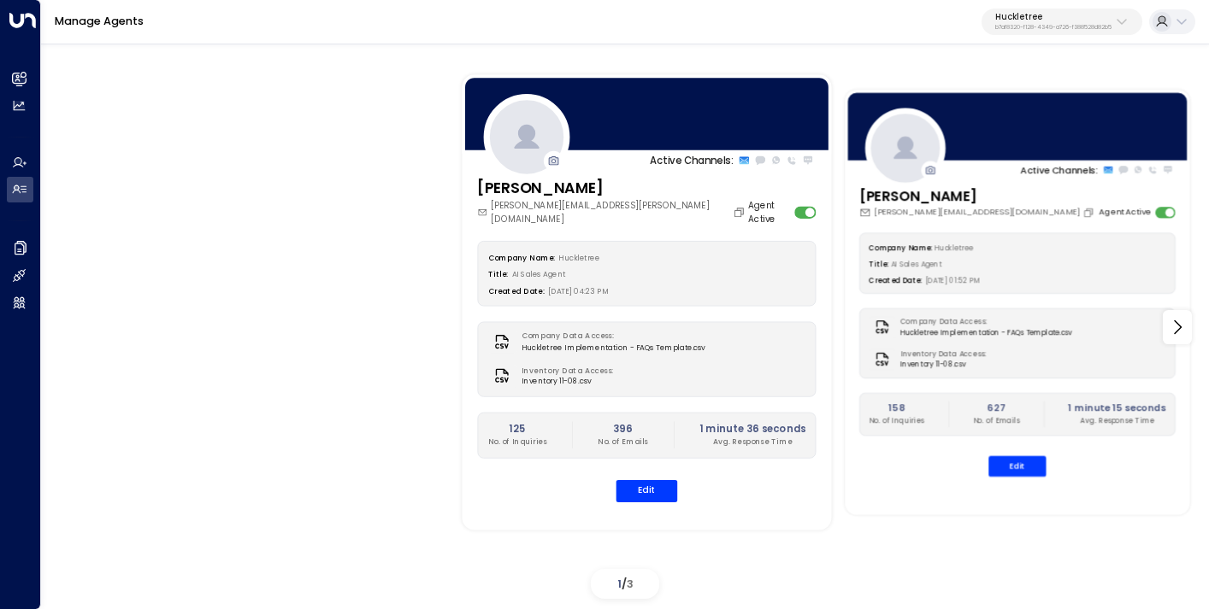
click at [1011, 478] on div "[PERSON_NAME] [PERSON_NAME][EMAIL_ADDRESS][DOMAIN_NAME] Agent Active Company Na…" at bounding box center [1016, 337] width 344 height 305
click at [1011, 456] on button "Edit" at bounding box center [1016, 466] width 57 height 21
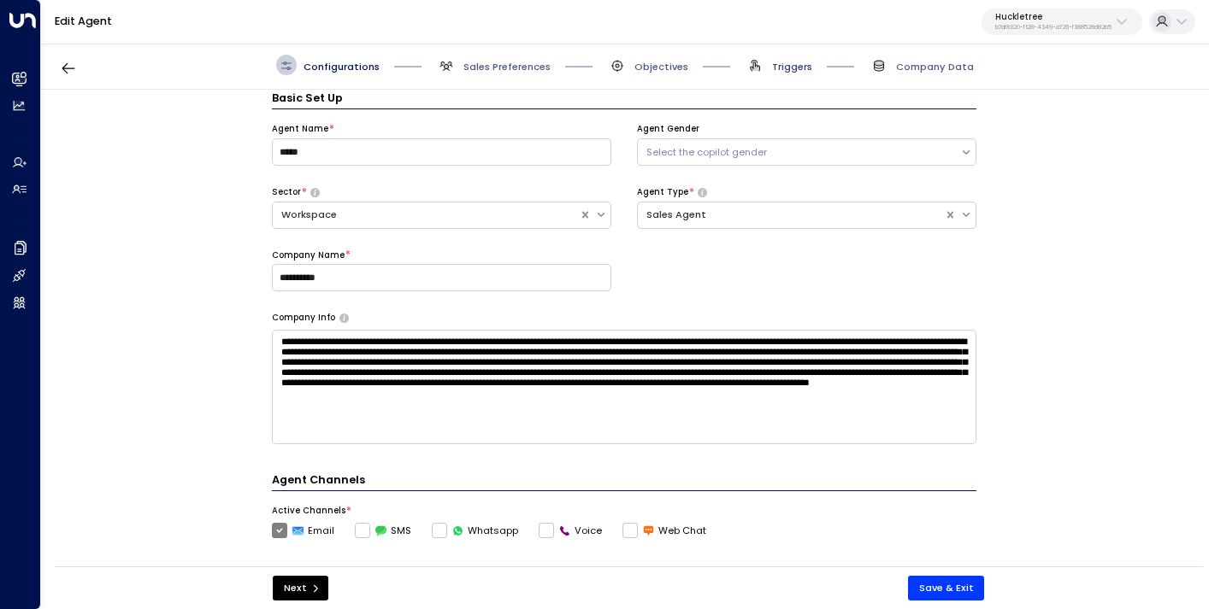
click at [785, 73] on span "Triggers" at bounding box center [792, 67] width 40 height 14
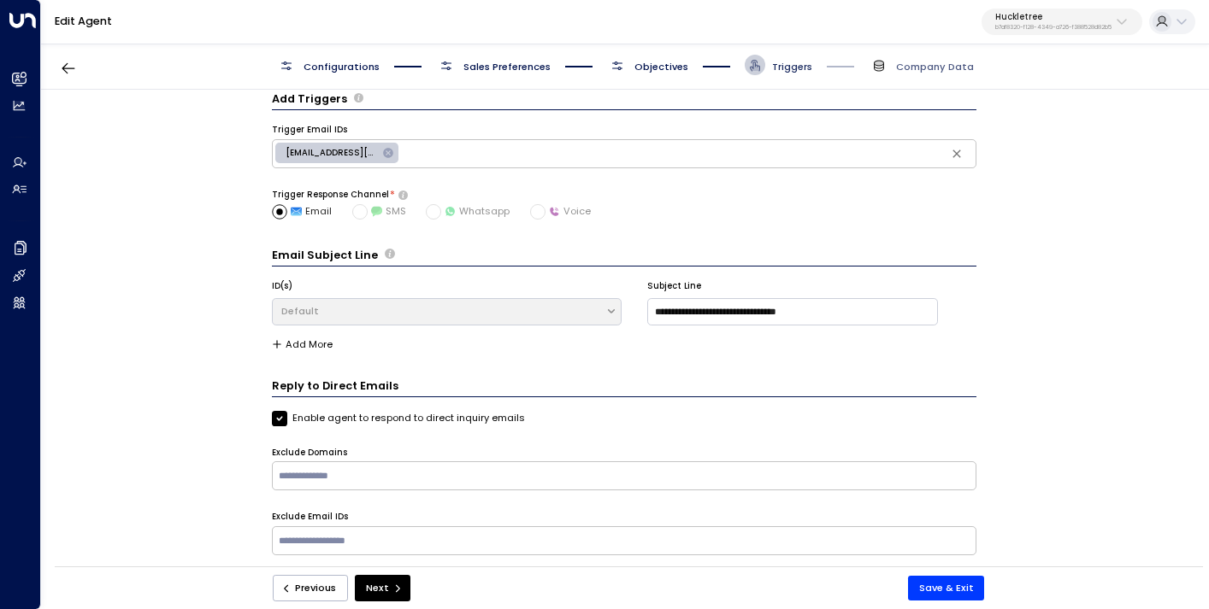
scroll to position [18, 0]
